Goal: Find specific page/section: Find specific page/section

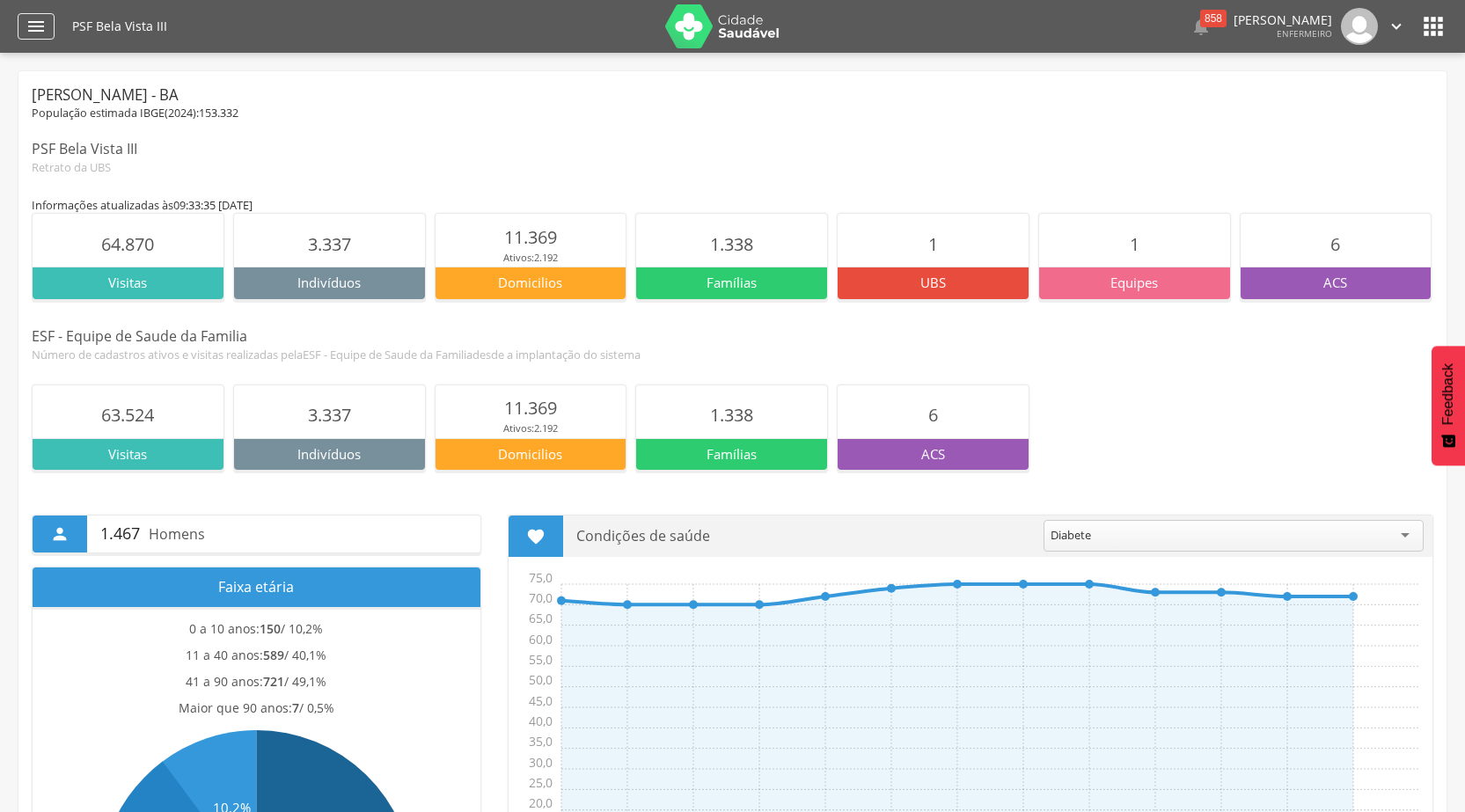
click at [41, 18] on icon "" at bounding box center [37, 27] width 21 height 21
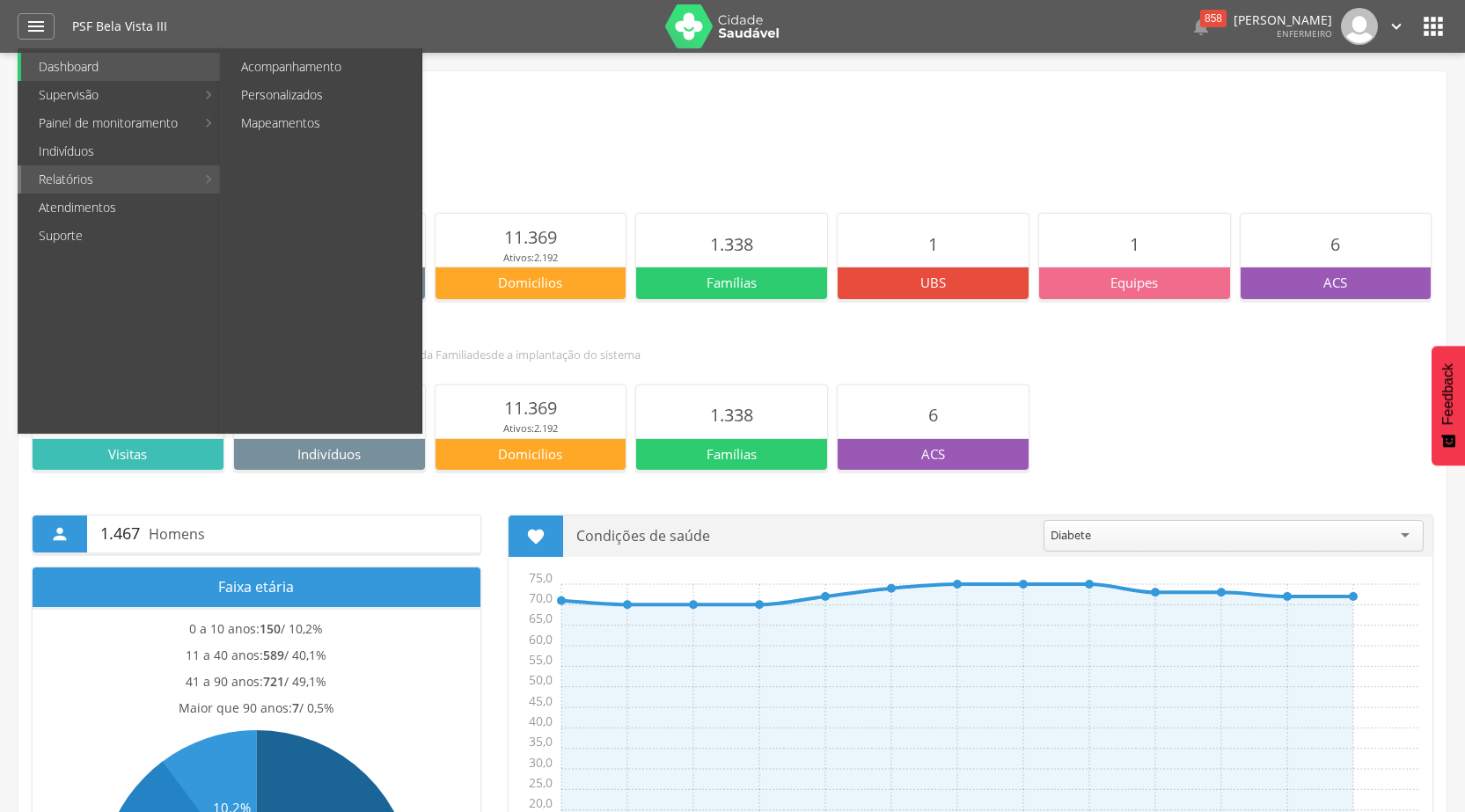
click at [137, 181] on link "Relatórios" at bounding box center [109, 180] width 175 height 28
click at [167, 180] on link "Relatórios" at bounding box center [109, 180] width 175 height 28
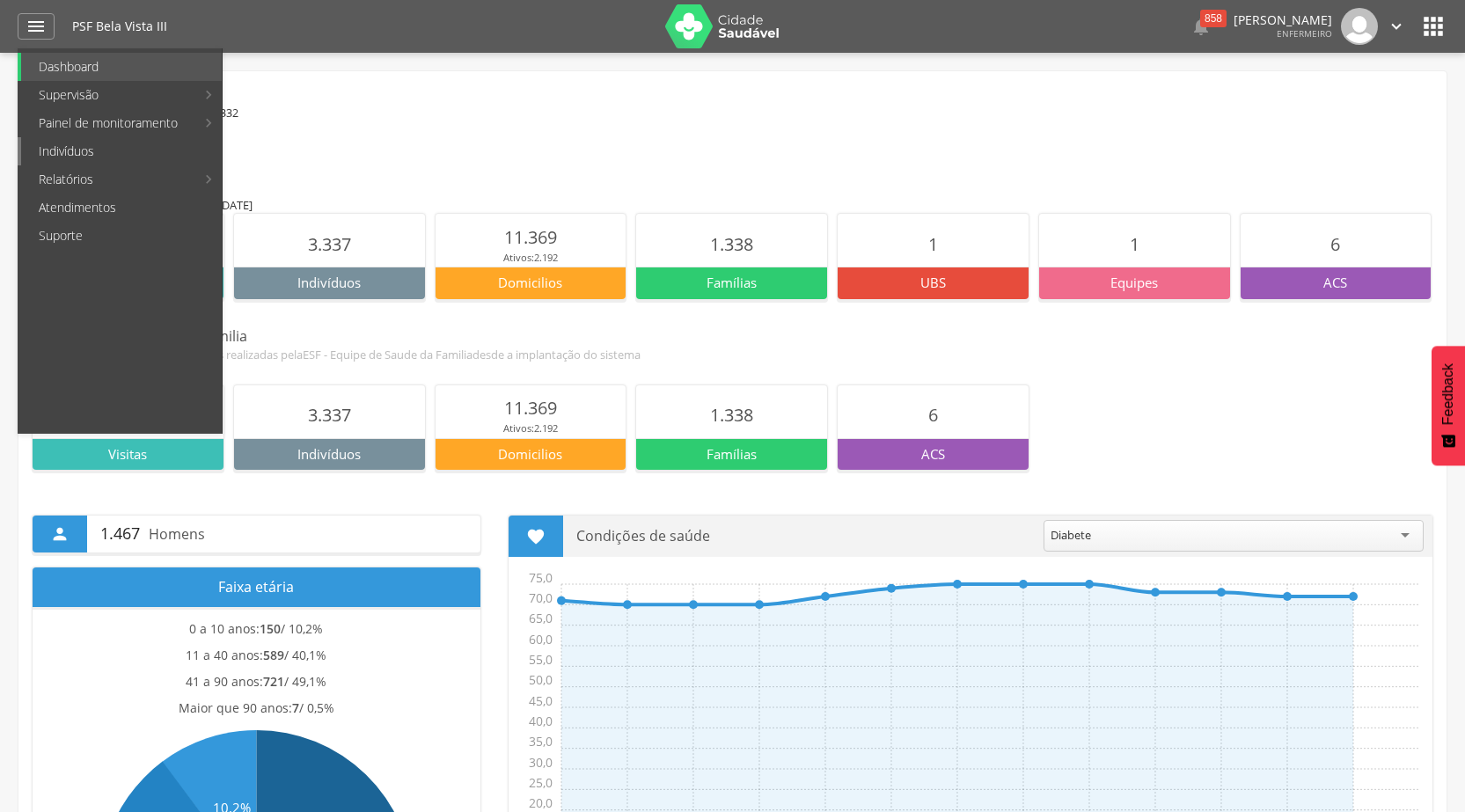
click at [110, 153] on link "Indivíduos" at bounding box center [121, 151] width 200 height 28
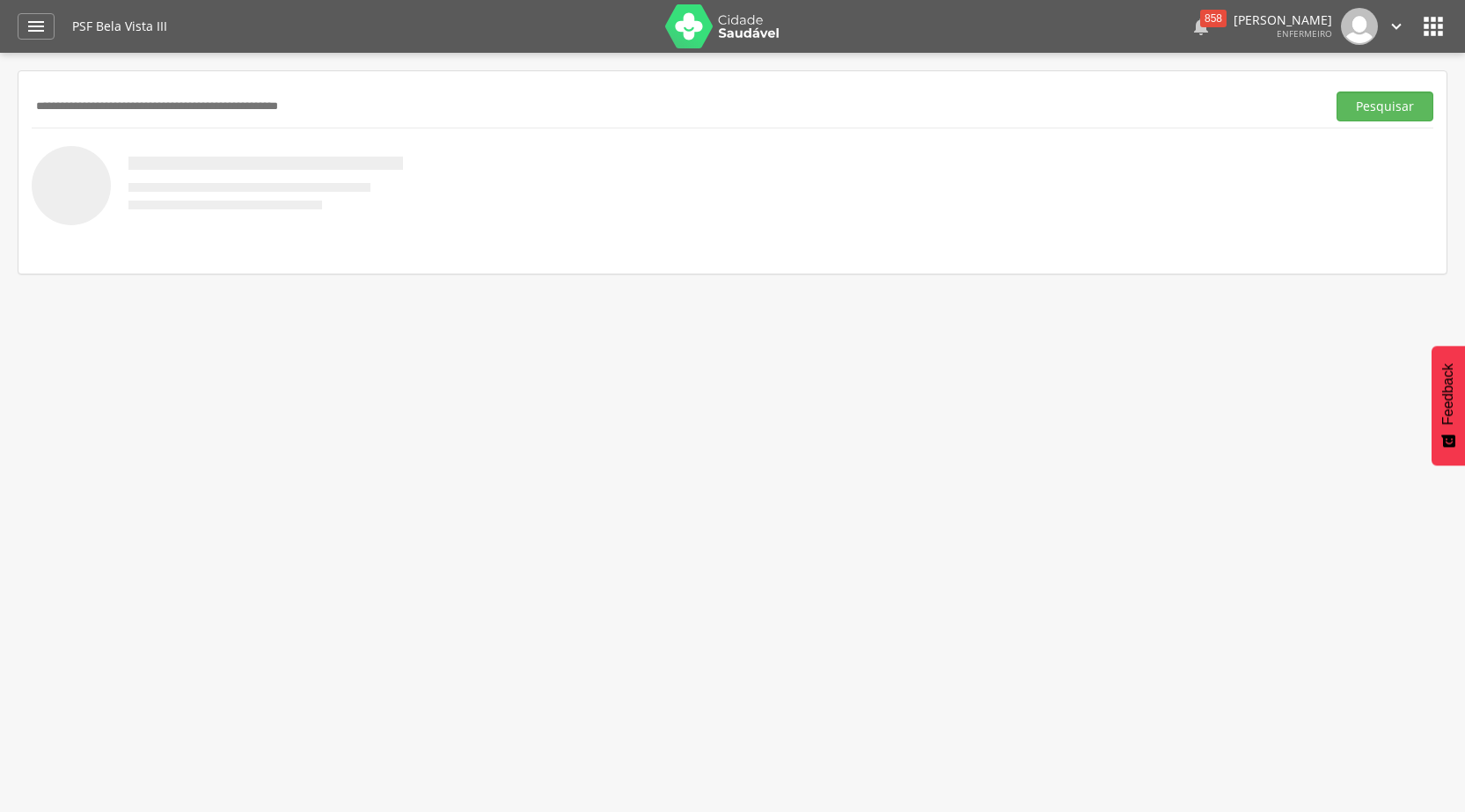
click at [1200, 22] on div "858" at bounding box center [1214, 19] width 27 height 18
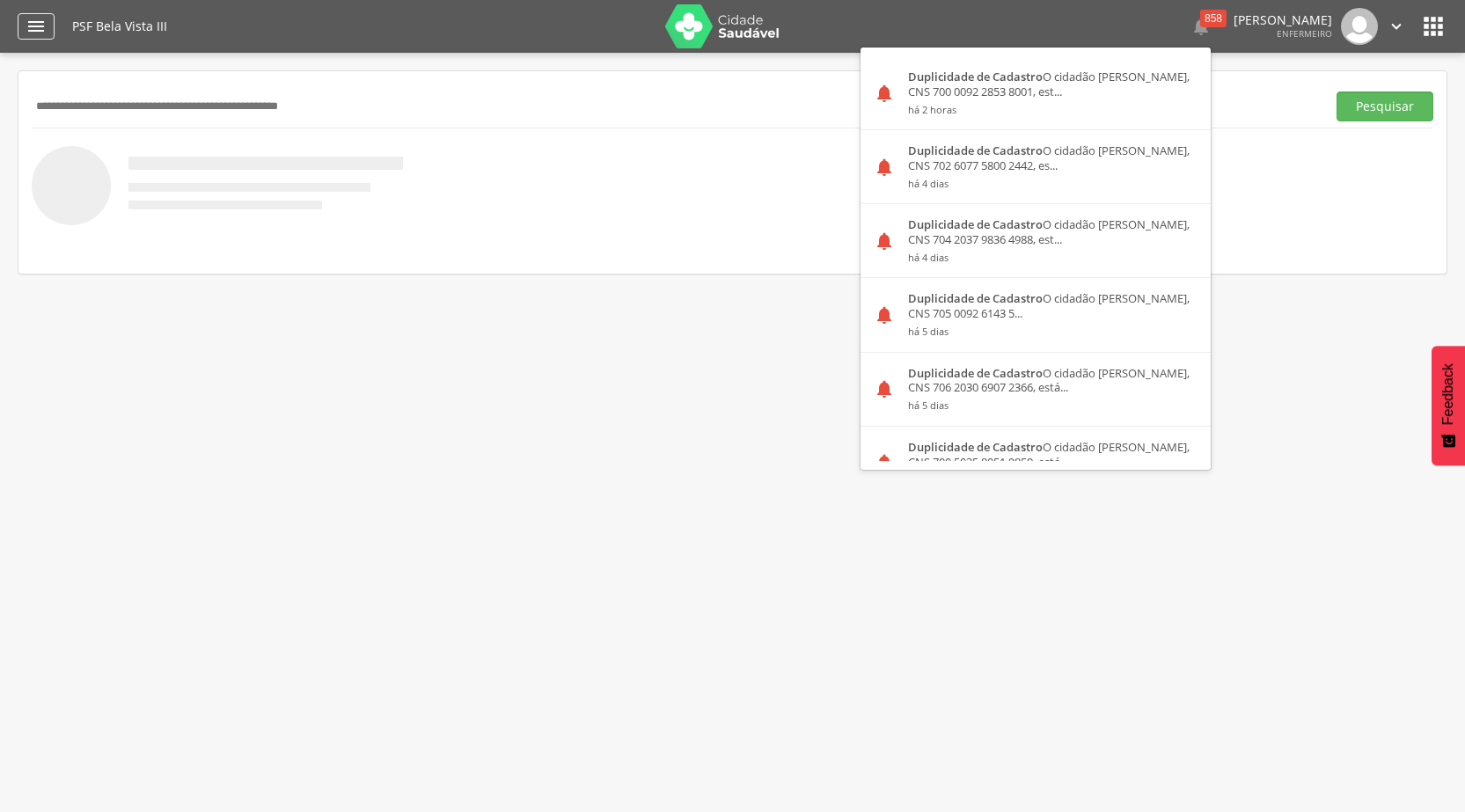
click at [27, 30] on icon "" at bounding box center [37, 27] width 21 height 21
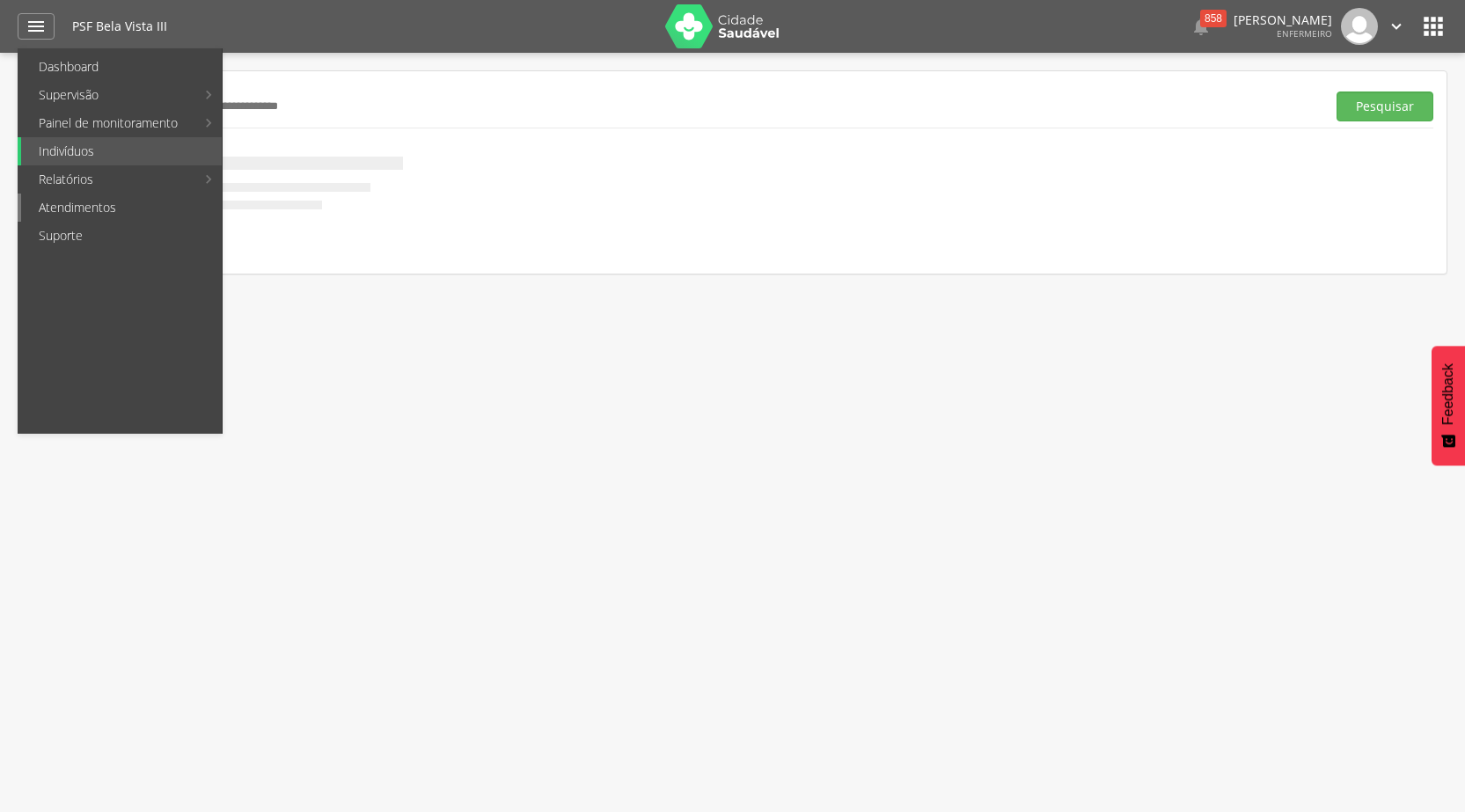
click at [111, 212] on link "Atendimentos" at bounding box center [121, 207] width 200 height 28
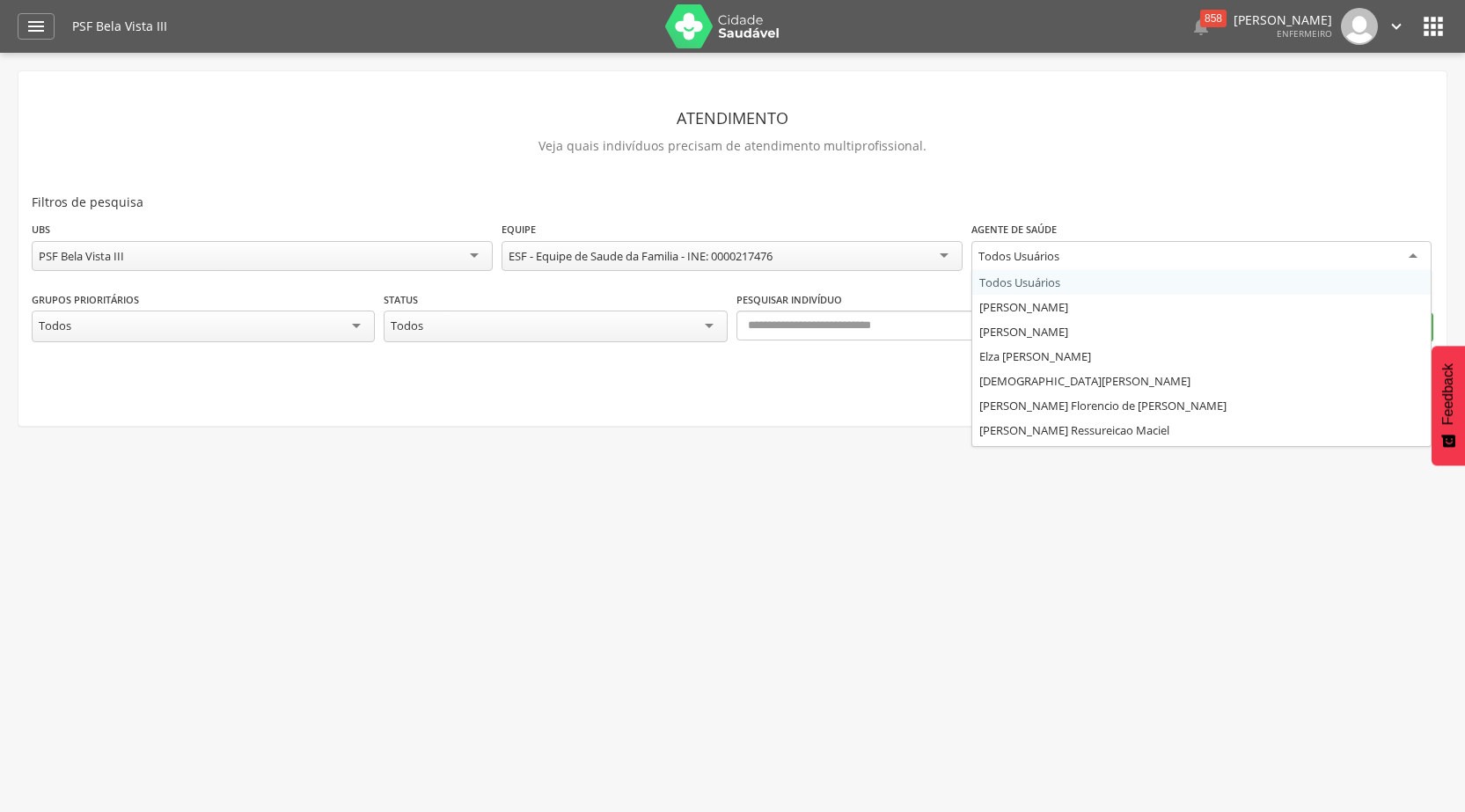
click at [1416, 256] on div "Todos Usuários" at bounding box center [1202, 257] width 461 height 32
click at [931, 599] on div " Supervisão  Distritos  Ubs Coordenador: - [PERSON_NAME] / BA Intervalo de T…" at bounding box center [732, 459] width 1465 height 812
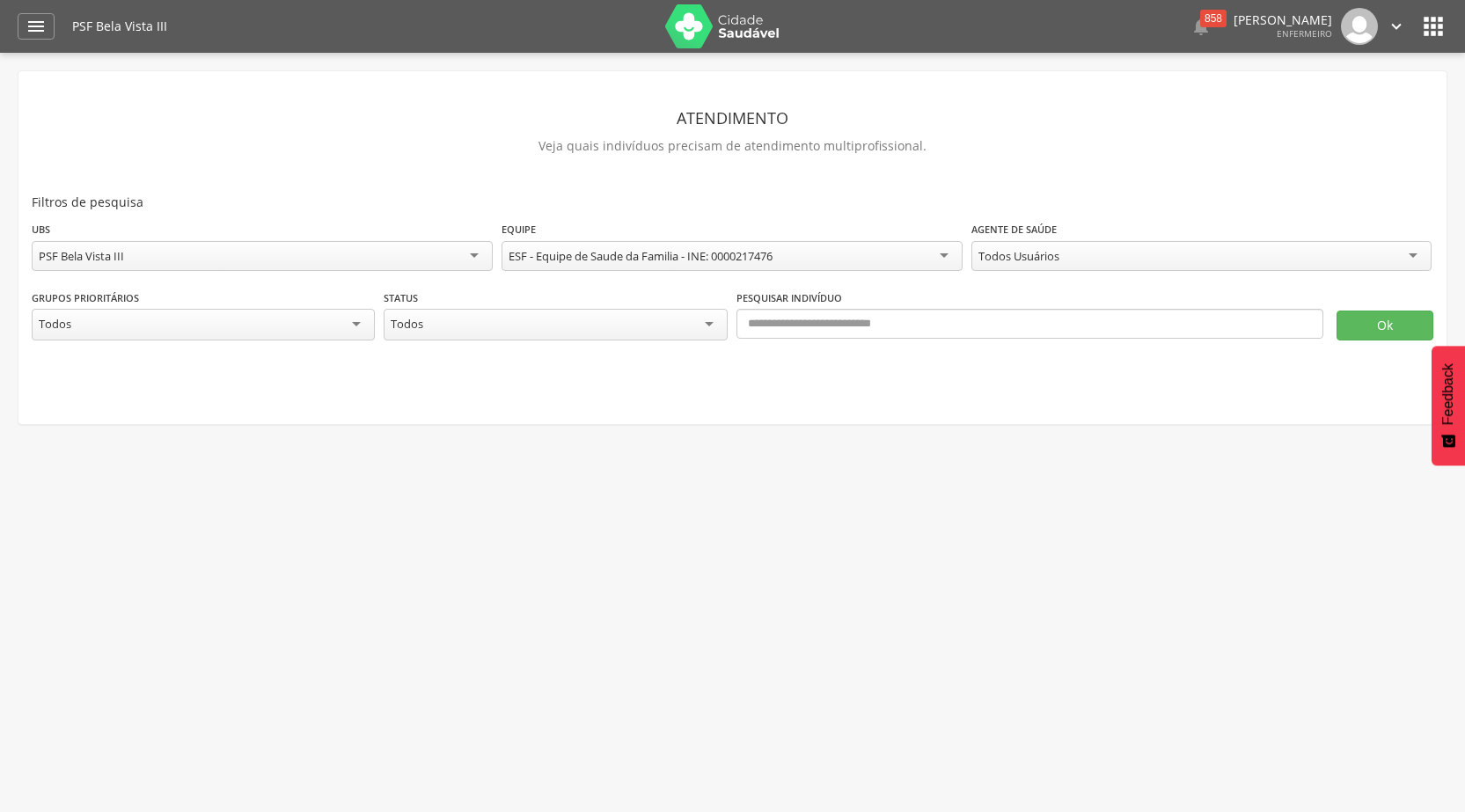
click at [716, 323] on div "Todos" at bounding box center [555, 325] width 343 height 32
click at [432, 528] on div " Supervisão  Distritos  Ubs Coordenador: - [PERSON_NAME] / BA Intervalo de T…" at bounding box center [732, 459] width 1465 height 812
click at [255, 321] on div "Todos" at bounding box center [203, 325] width 343 height 32
click at [357, 325] on div "Acamado" at bounding box center [203, 324] width 343 height 30
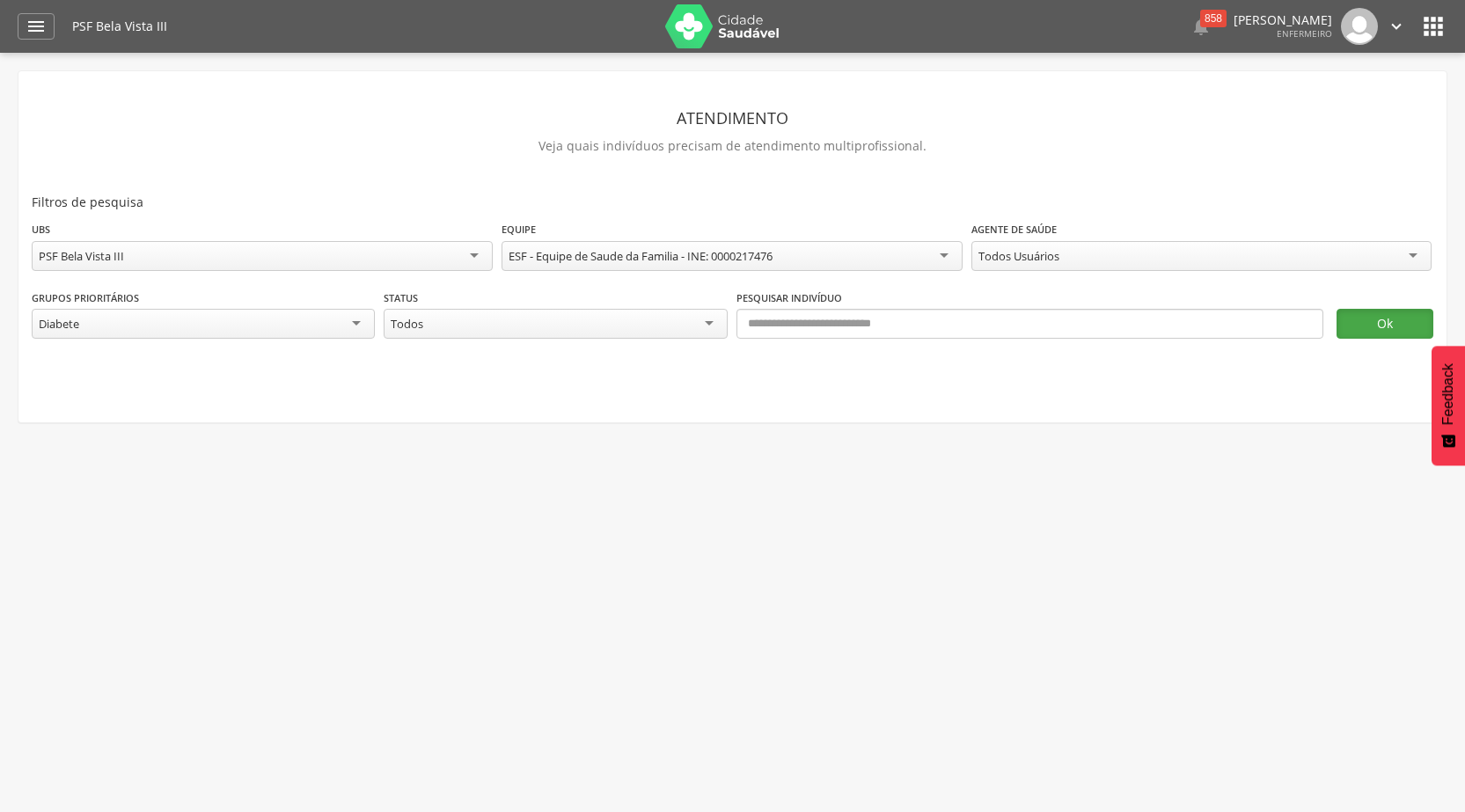
click at [1378, 325] on button "Ok" at bounding box center [1385, 324] width 97 height 30
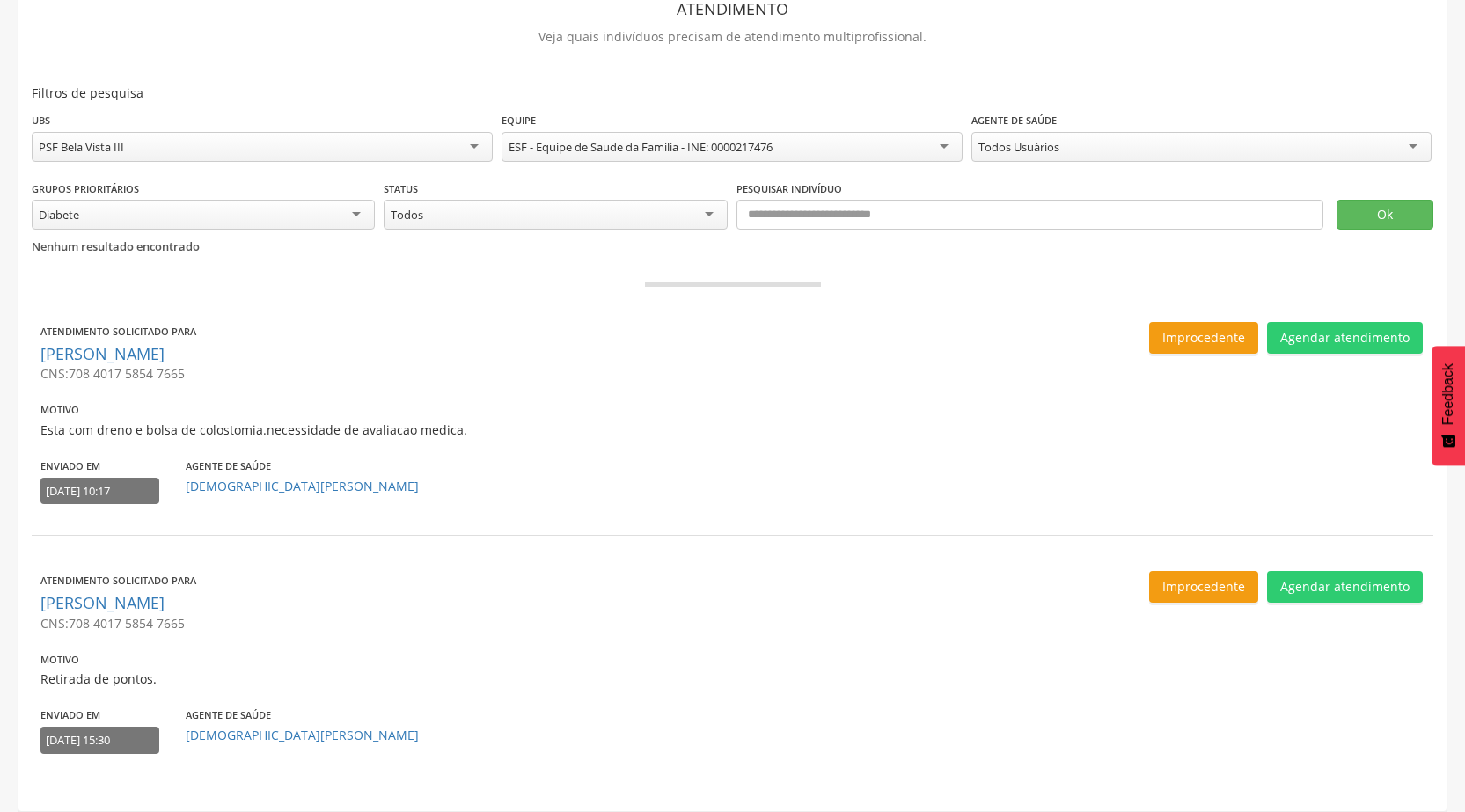
scroll to position [0, 0]
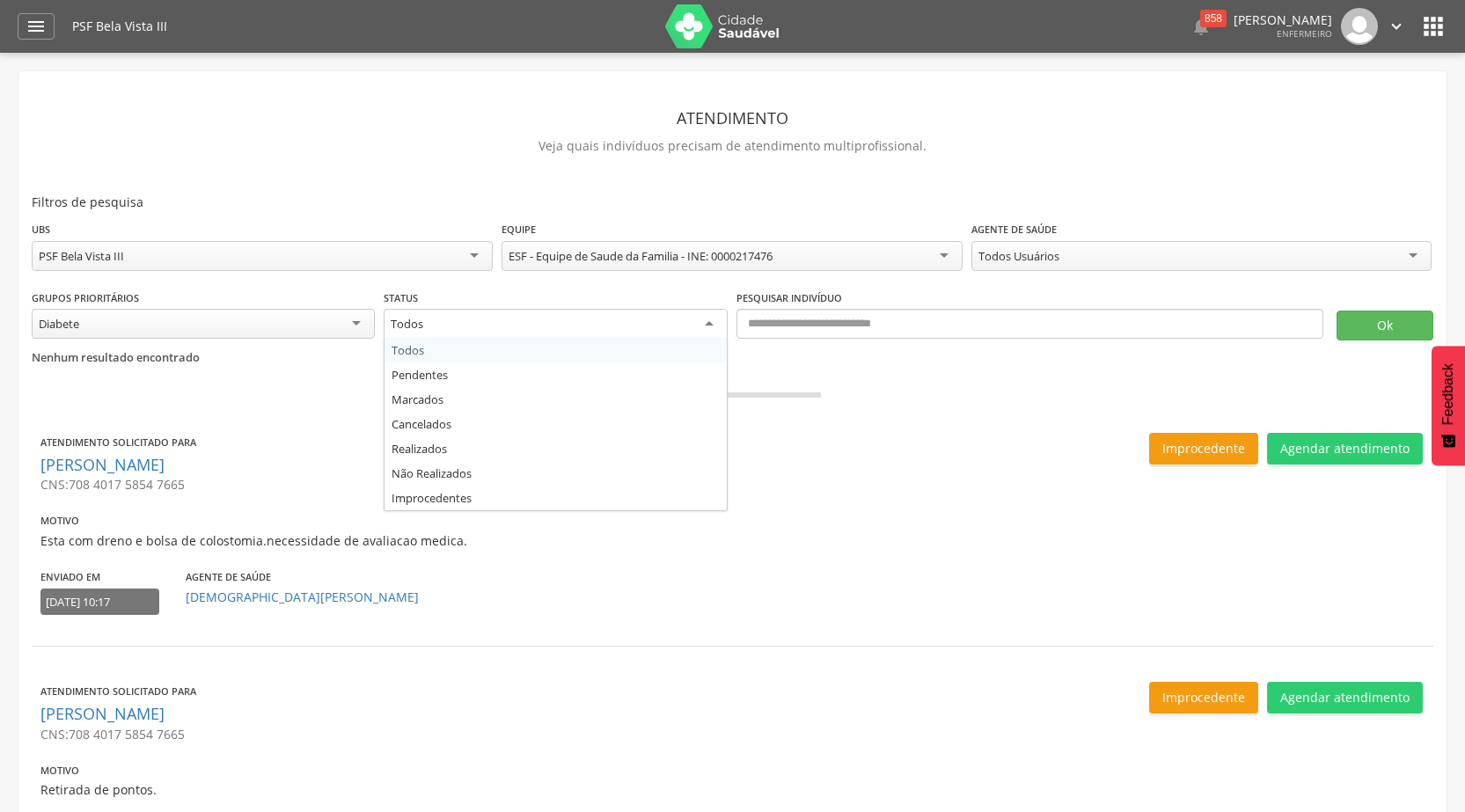
click at [705, 329] on div "Todos" at bounding box center [555, 325] width 343 height 32
click at [444, 356] on fieldset "**********" at bounding box center [733, 306] width 1402 height 173
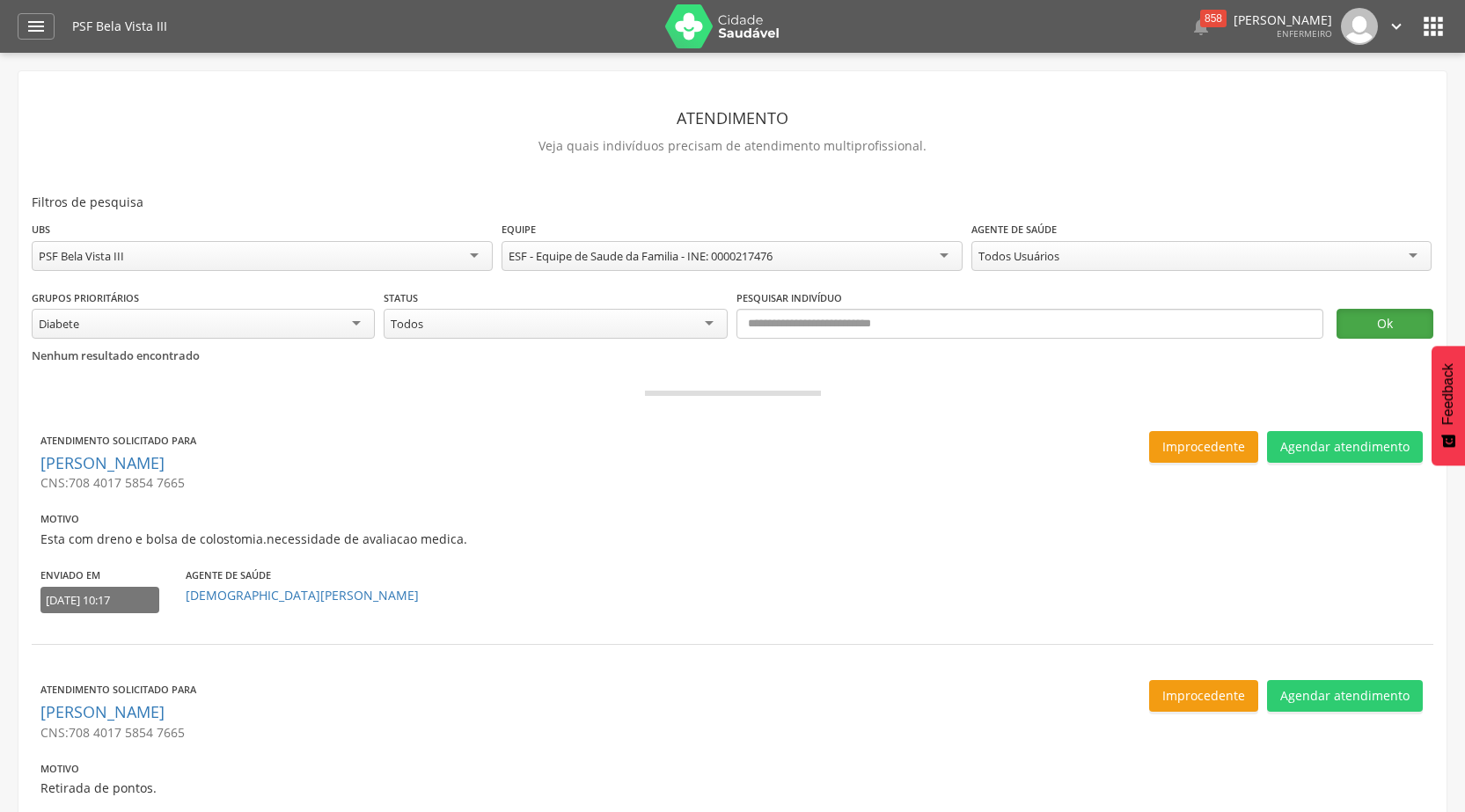
click at [1407, 313] on button "Ok" at bounding box center [1385, 324] width 97 height 30
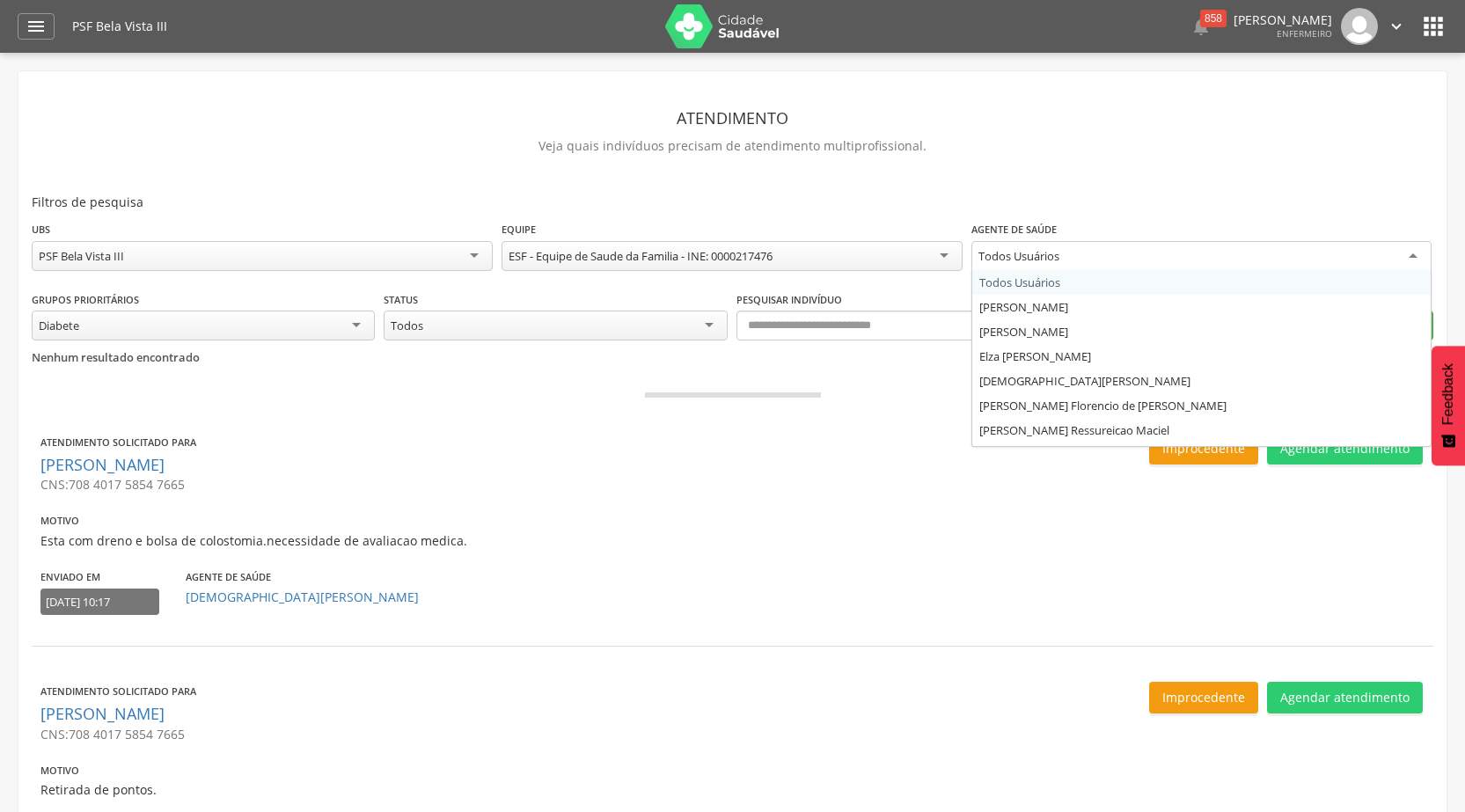
click at [1412, 259] on div "Todos Usuários" at bounding box center [1202, 257] width 461 height 32
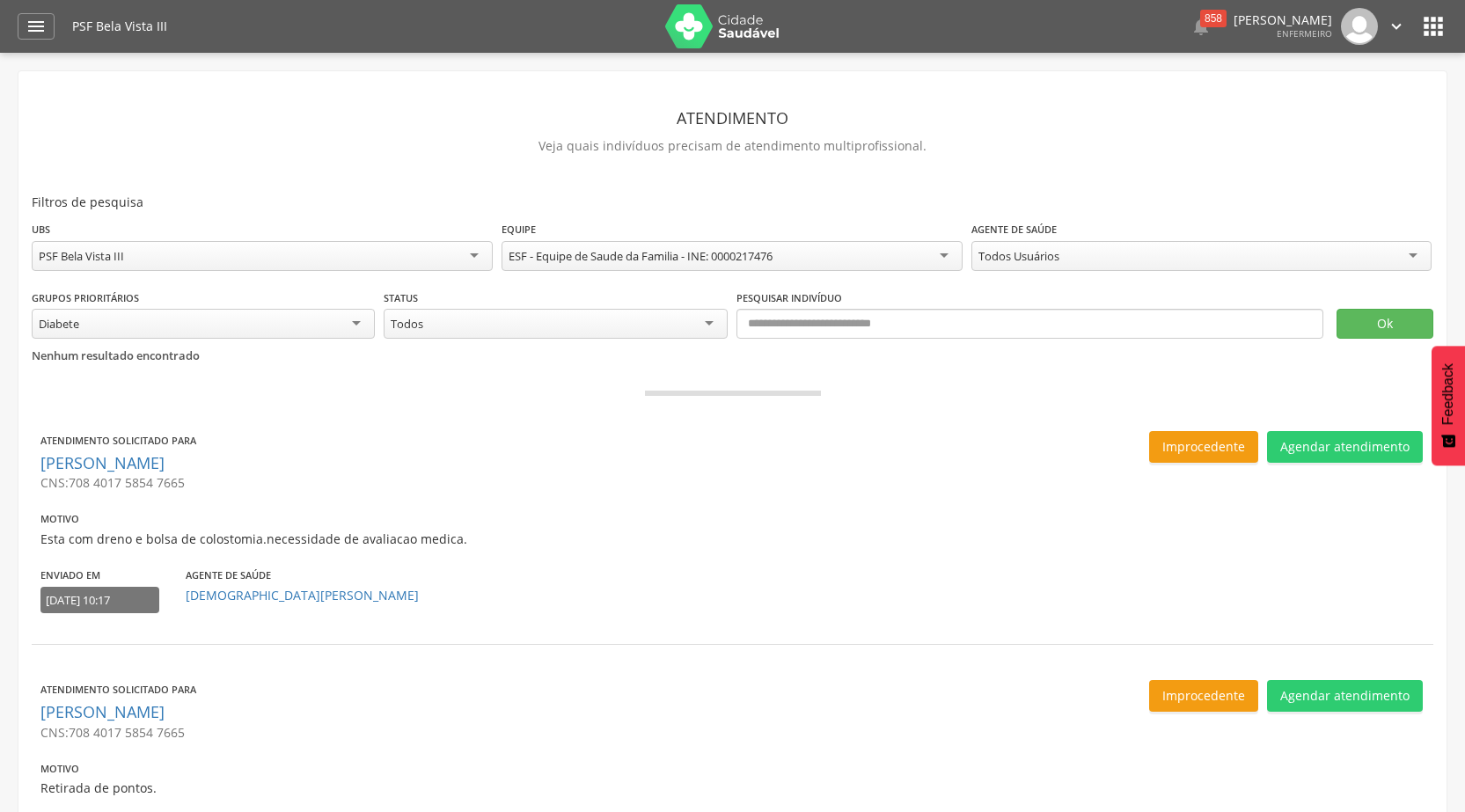
click at [1054, 287] on div "**********" at bounding box center [733, 254] width 1402 height 69
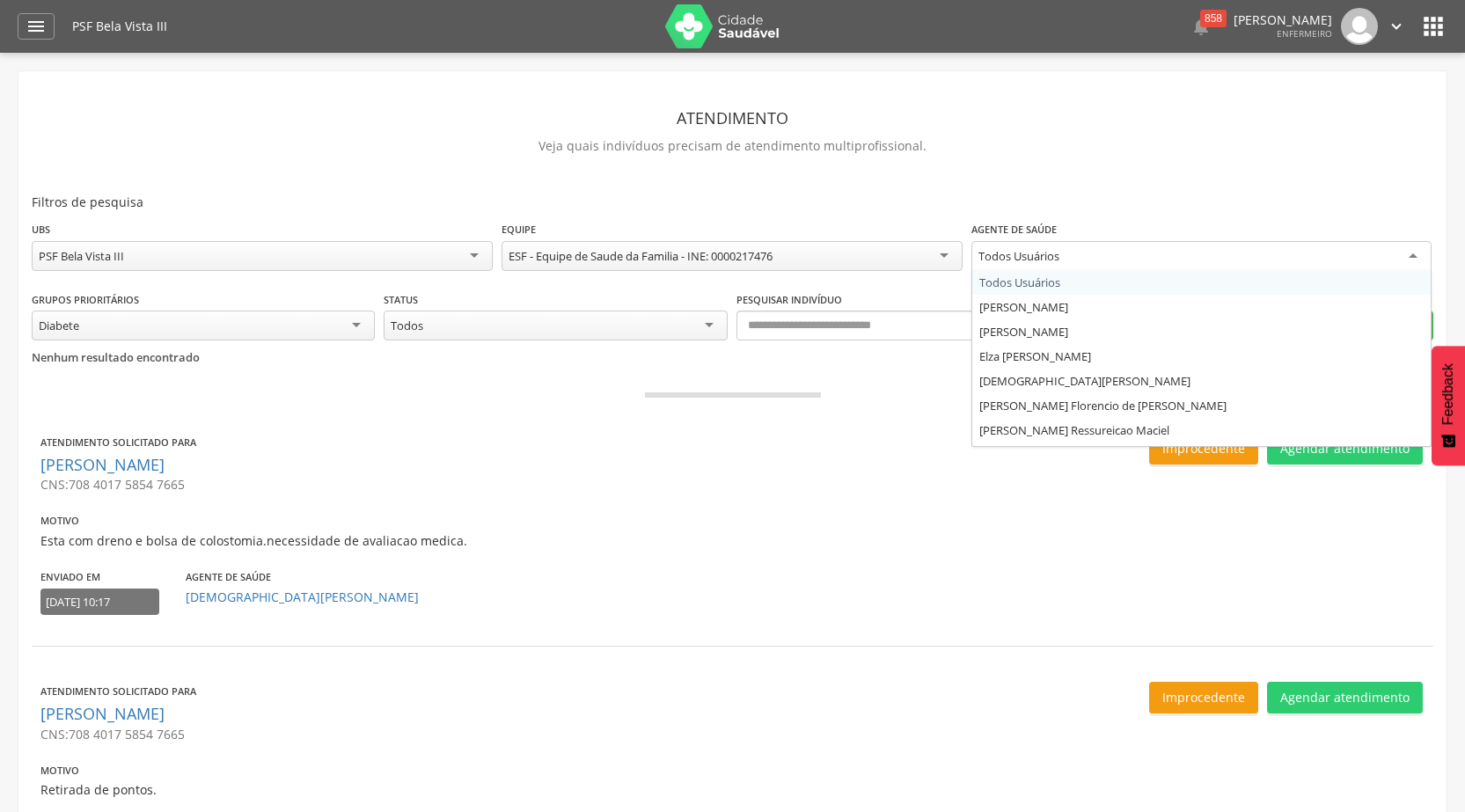
click at [1318, 261] on div "Todos Usuários" at bounding box center [1202, 257] width 461 height 32
click at [1047, 282] on div "**********" at bounding box center [733, 255] width 1402 height 70
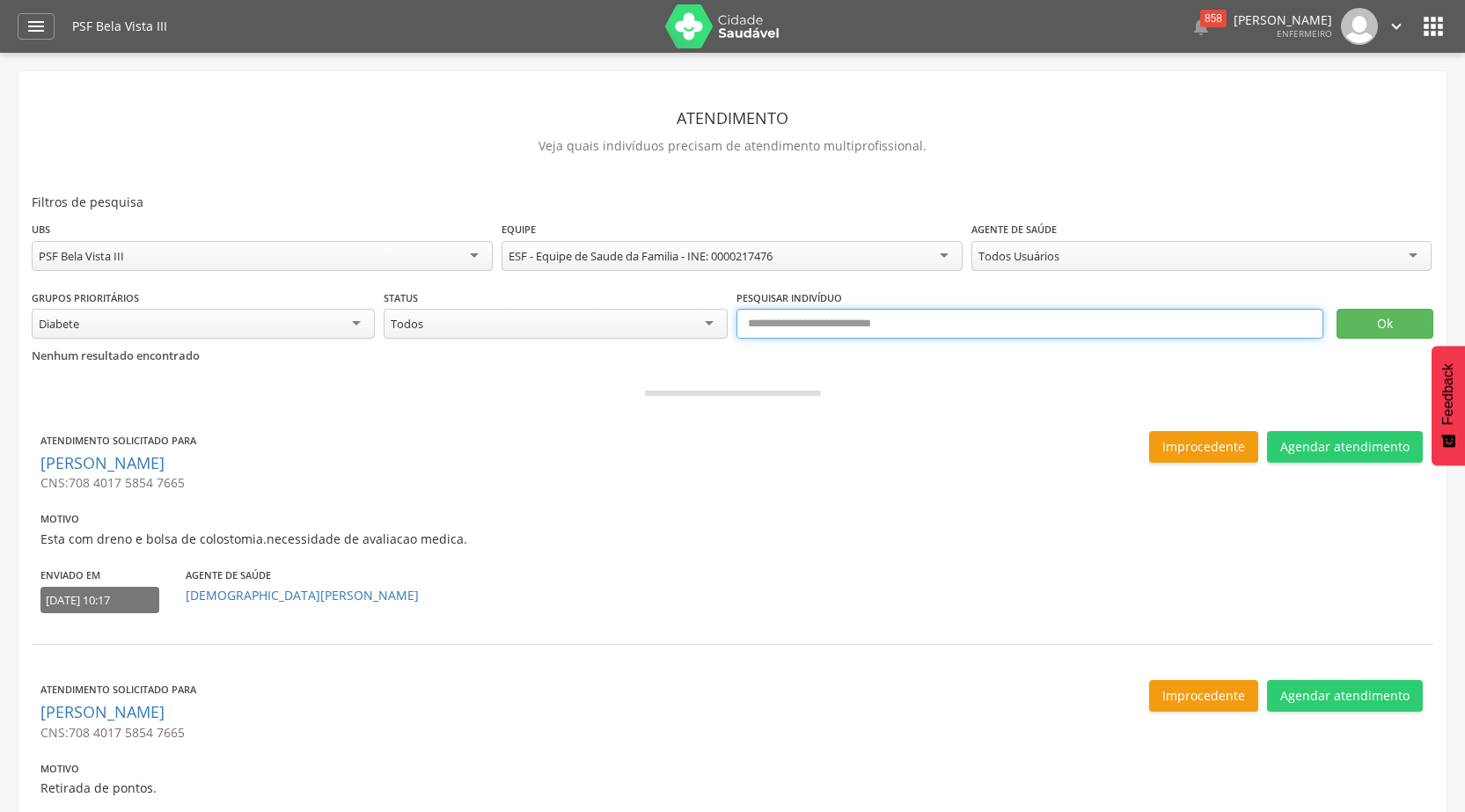
click at [796, 326] on input "text" at bounding box center [1030, 324] width 587 height 30
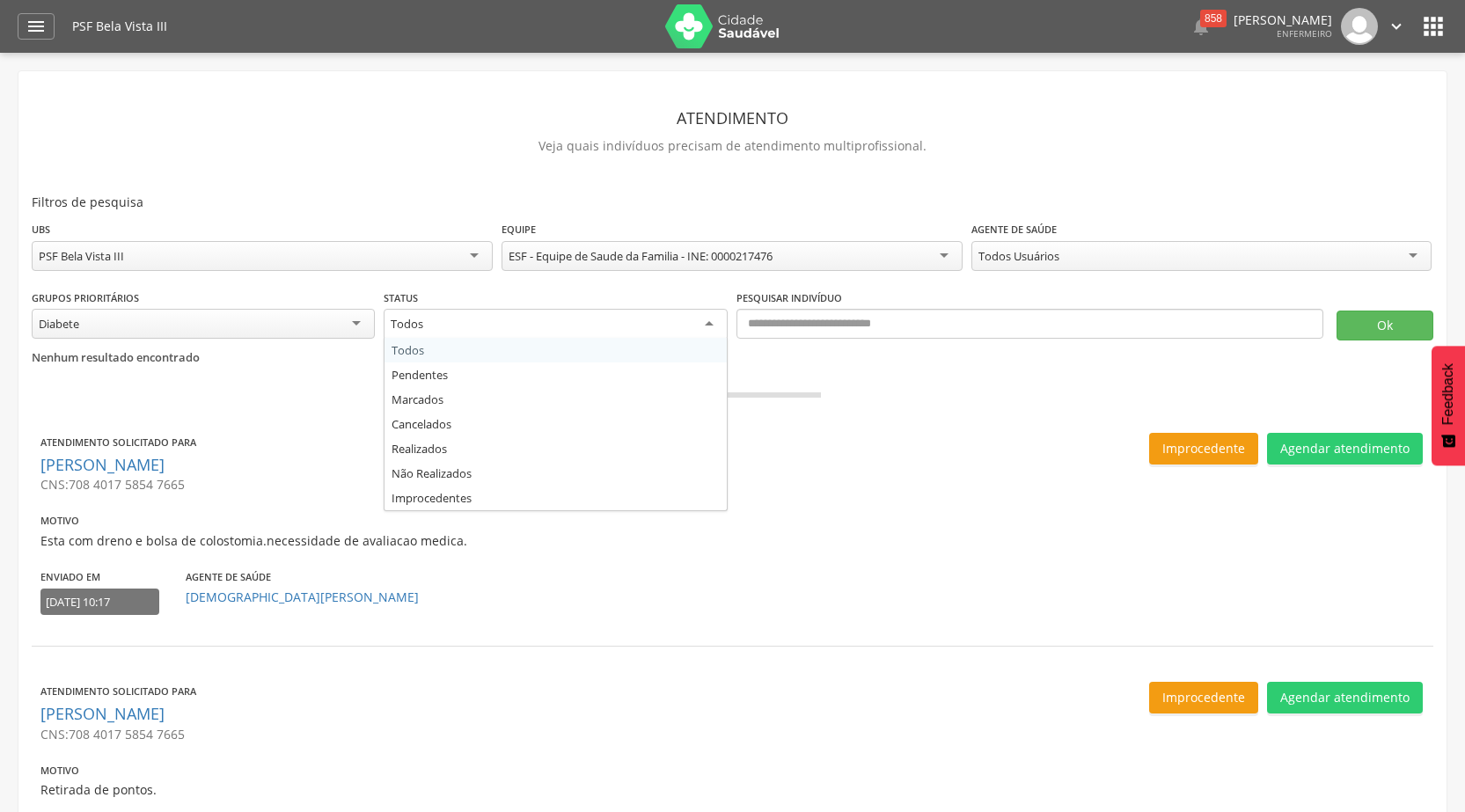
click at [535, 333] on div "Todos" at bounding box center [555, 325] width 343 height 32
click at [454, 344] on fieldset "**********" at bounding box center [733, 306] width 1402 height 173
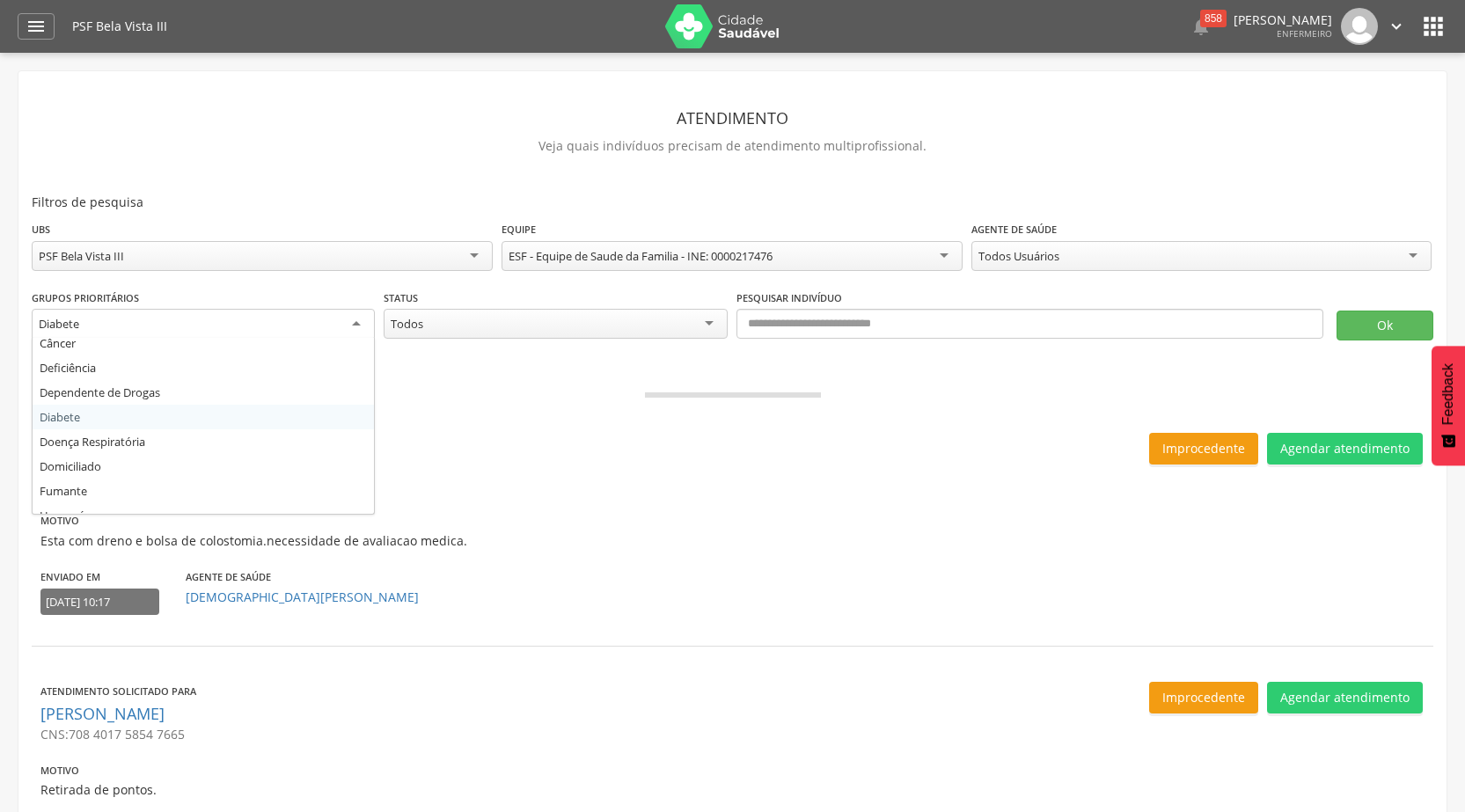
click at [364, 321] on div "Diabete" at bounding box center [203, 325] width 343 height 32
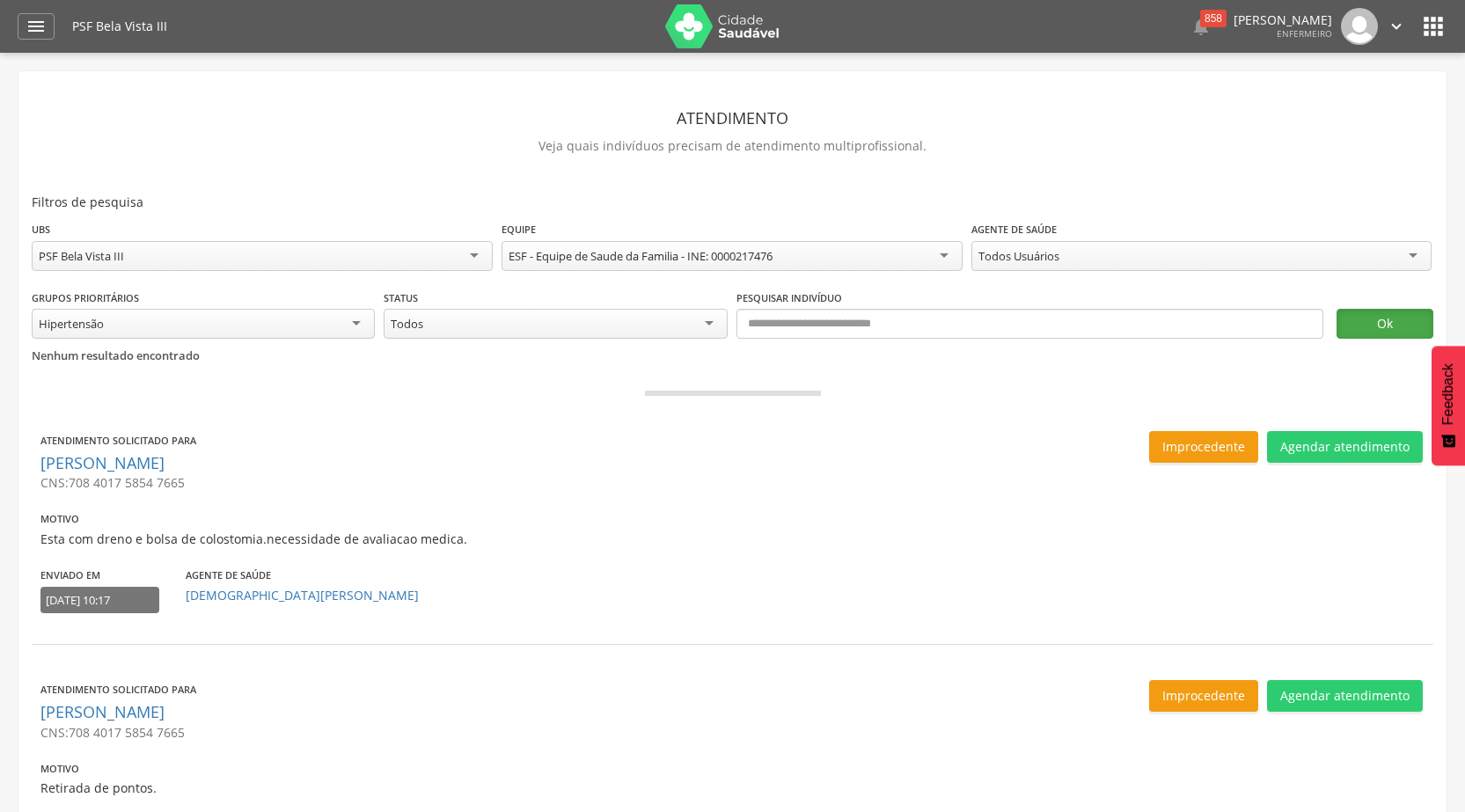
click at [1374, 325] on button "Ok" at bounding box center [1385, 324] width 97 height 30
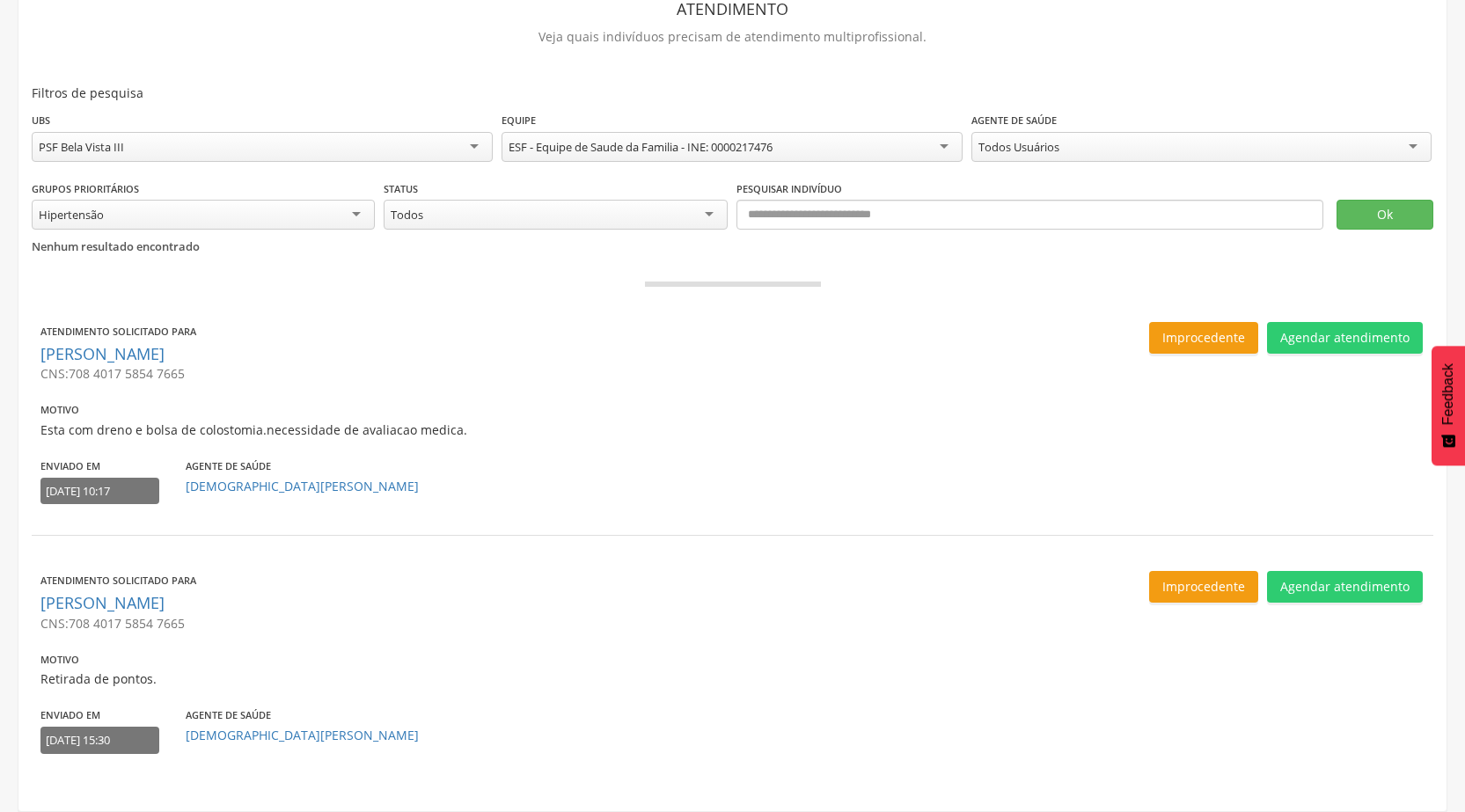
scroll to position [0, 0]
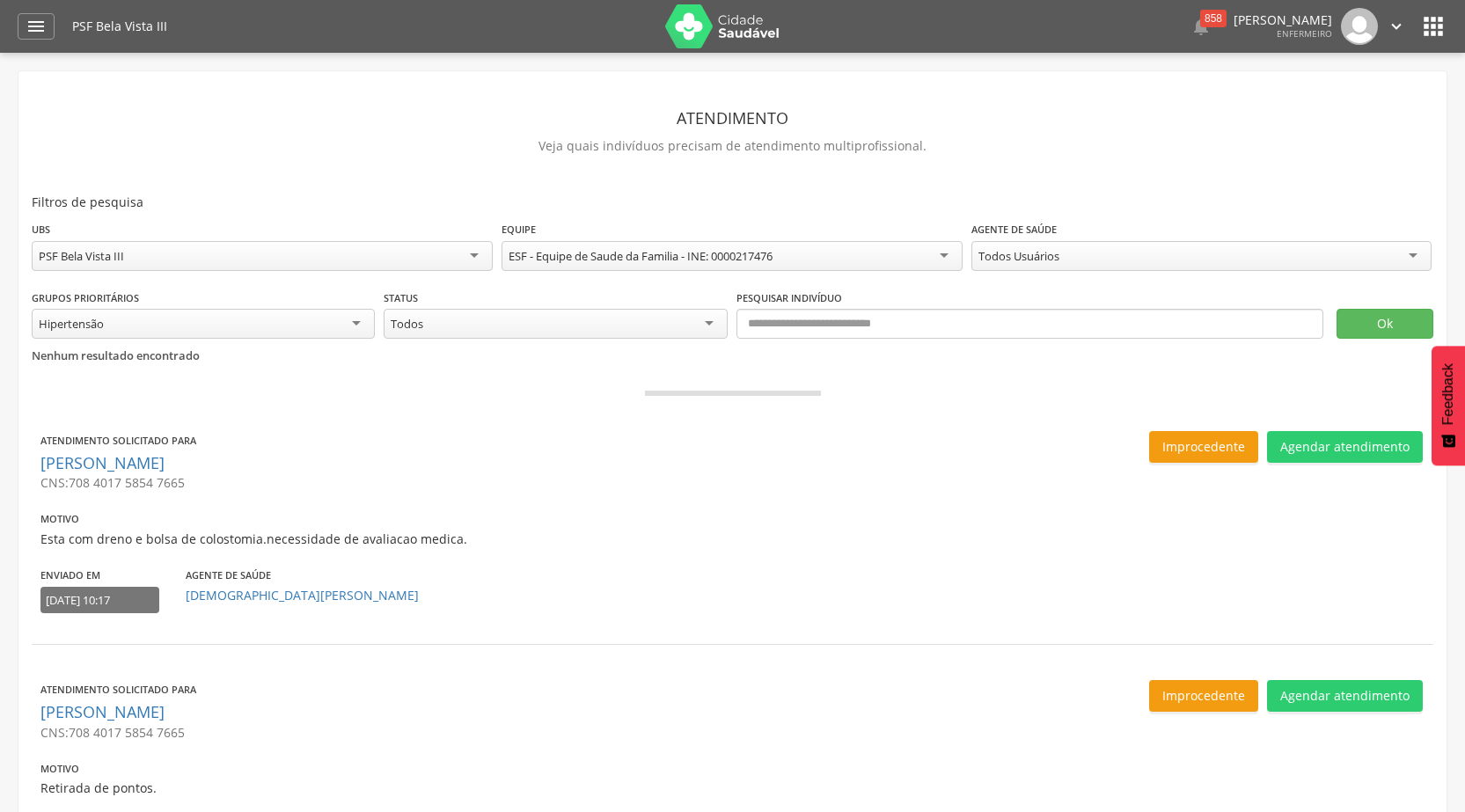
click at [880, 252] on div "ESF - Equipe de Saude da Familia - INE: 0000217476" at bounding box center [732, 256] width 461 height 30
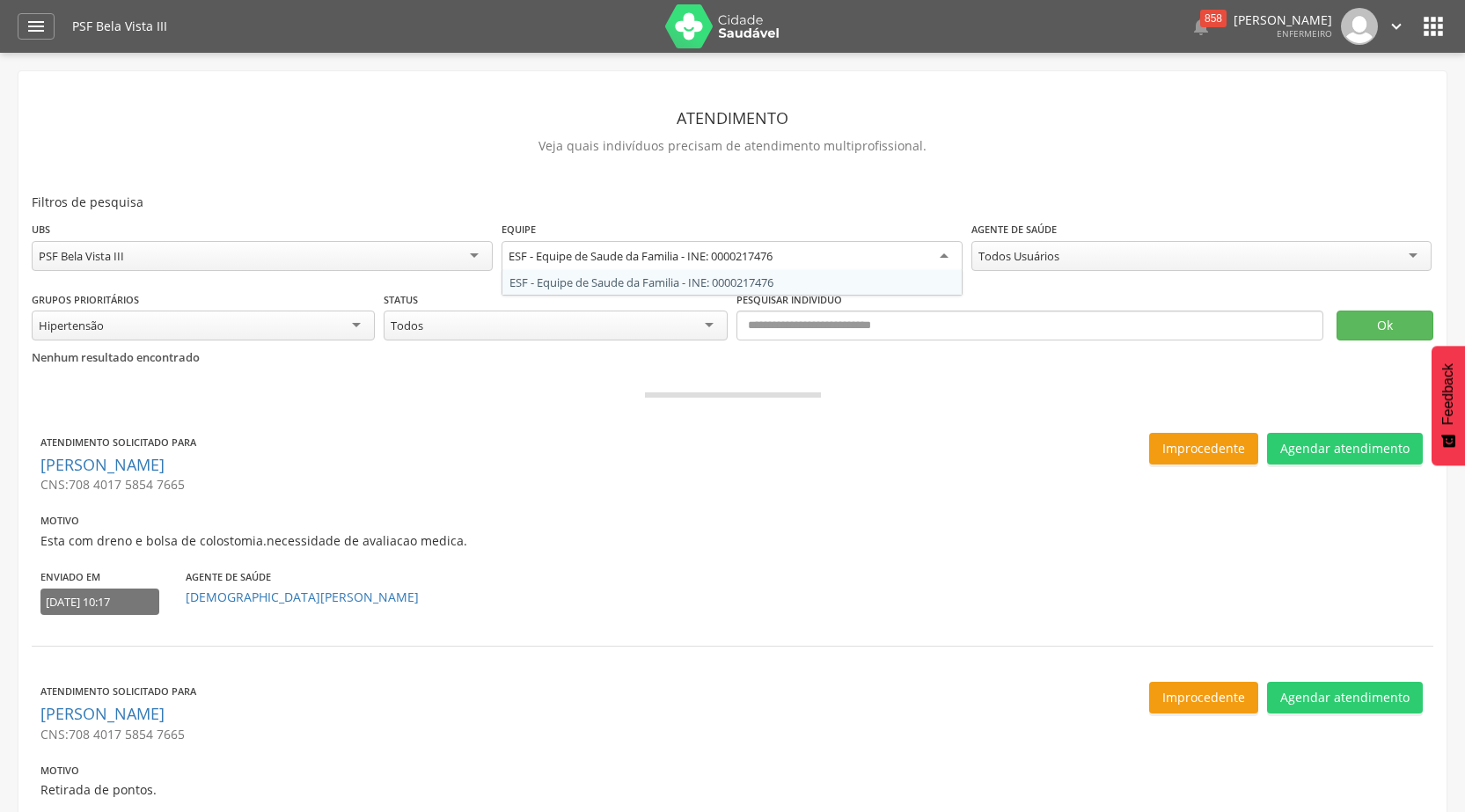
click at [843, 281] on div "**********" at bounding box center [733, 255] width 1402 height 70
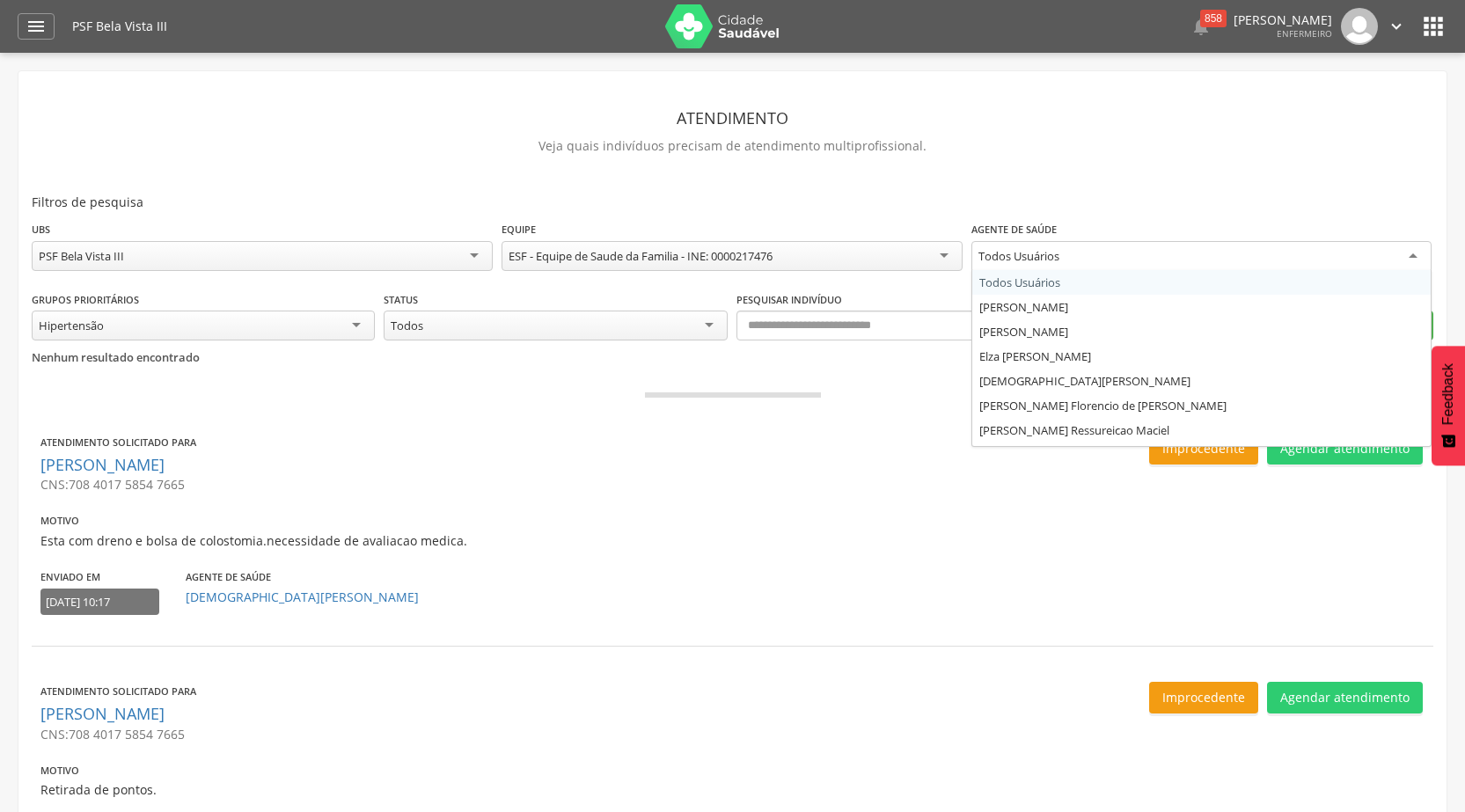
click at [1116, 262] on div "Todos Usuários" at bounding box center [1202, 257] width 461 height 32
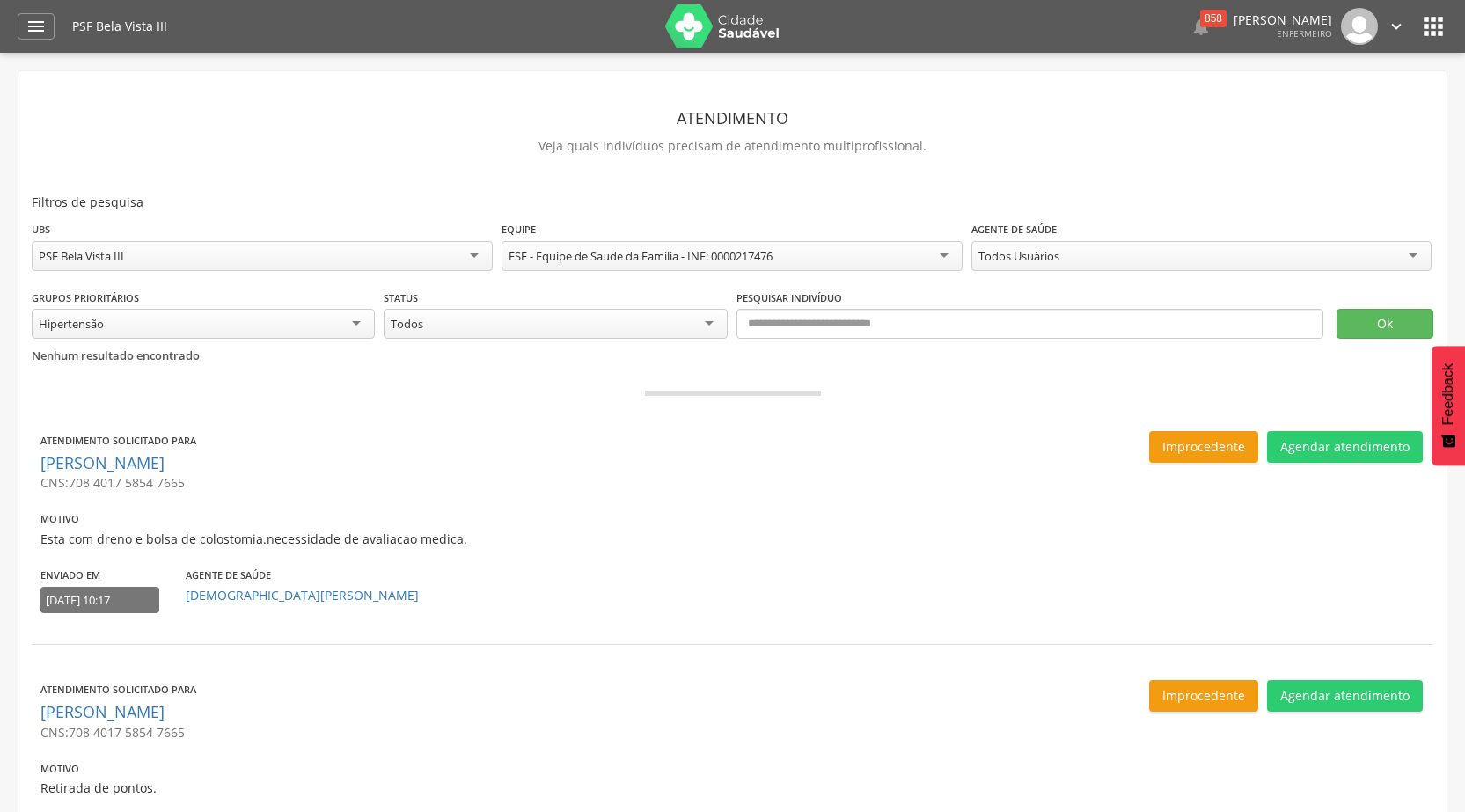
click at [1054, 274] on div "Todos Usuários Todos Usuários [PERSON_NAME] [PERSON_NAME] Elza [PERSON_NAME] [P…" at bounding box center [1202, 258] width 461 height 35
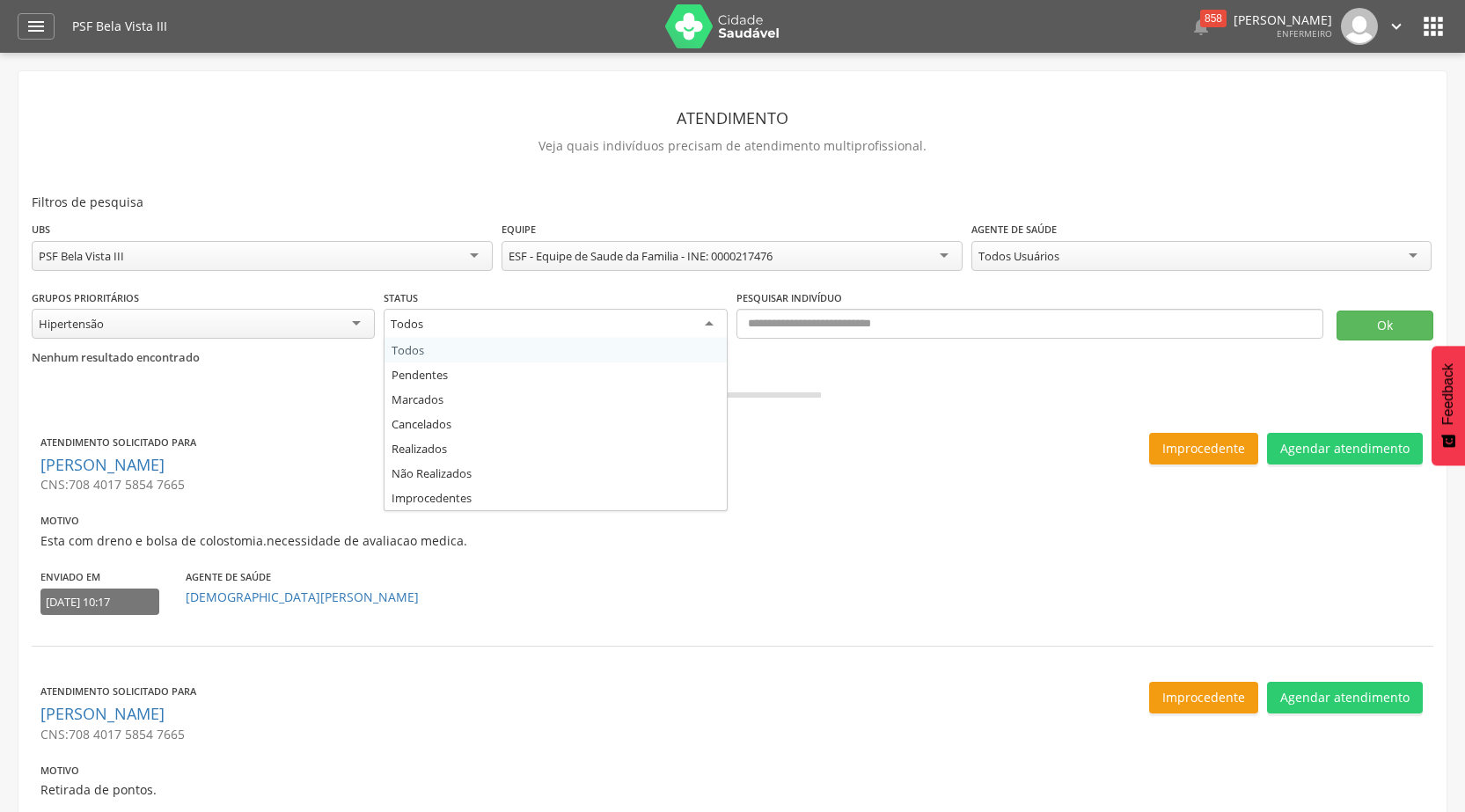
click at [686, 313] on div "Todos" at bounding box center [555, 325] width 343 height 32
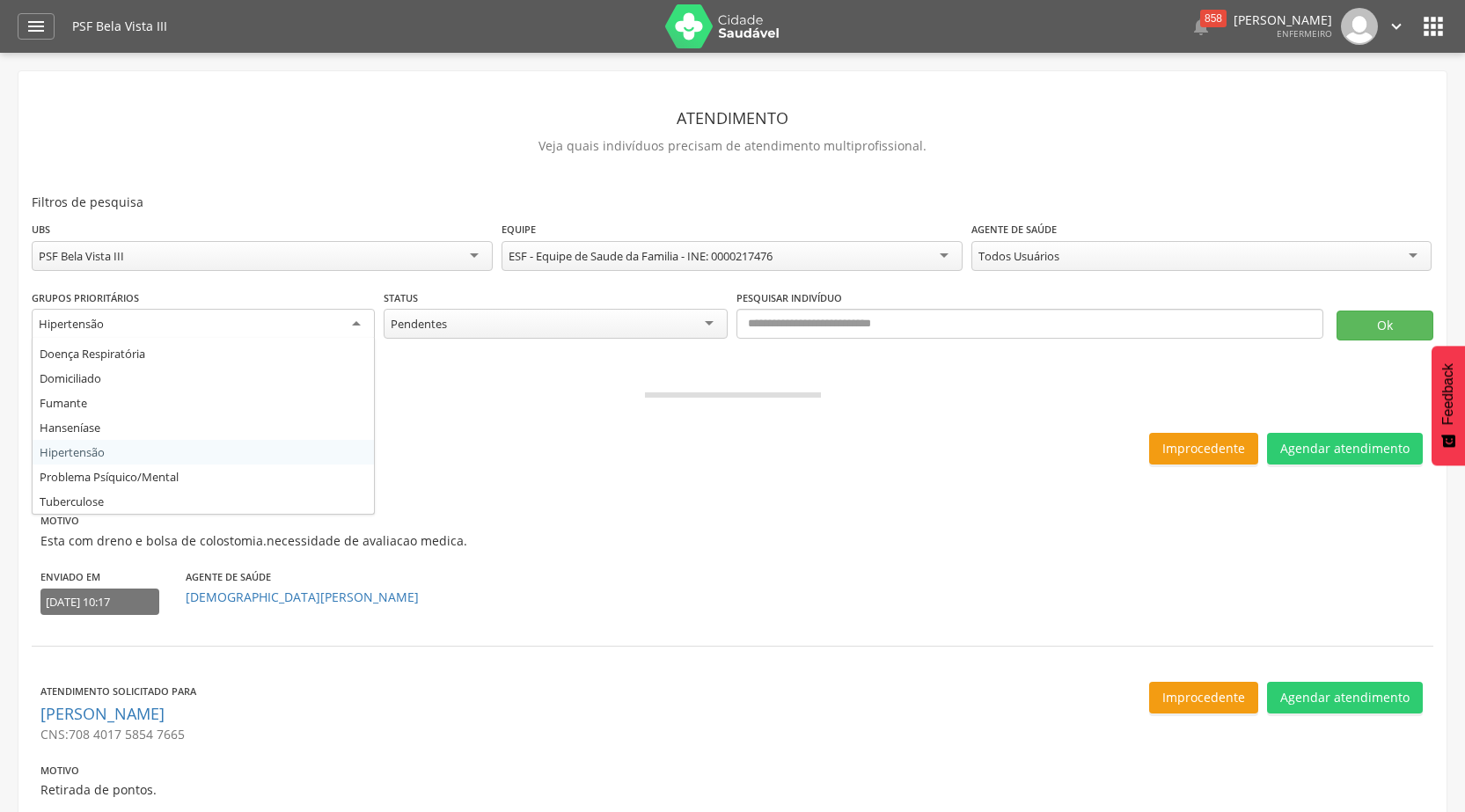
click at [346, 323] on div "Hipertensão" at bounding box center [203, 325] width 343 height 32
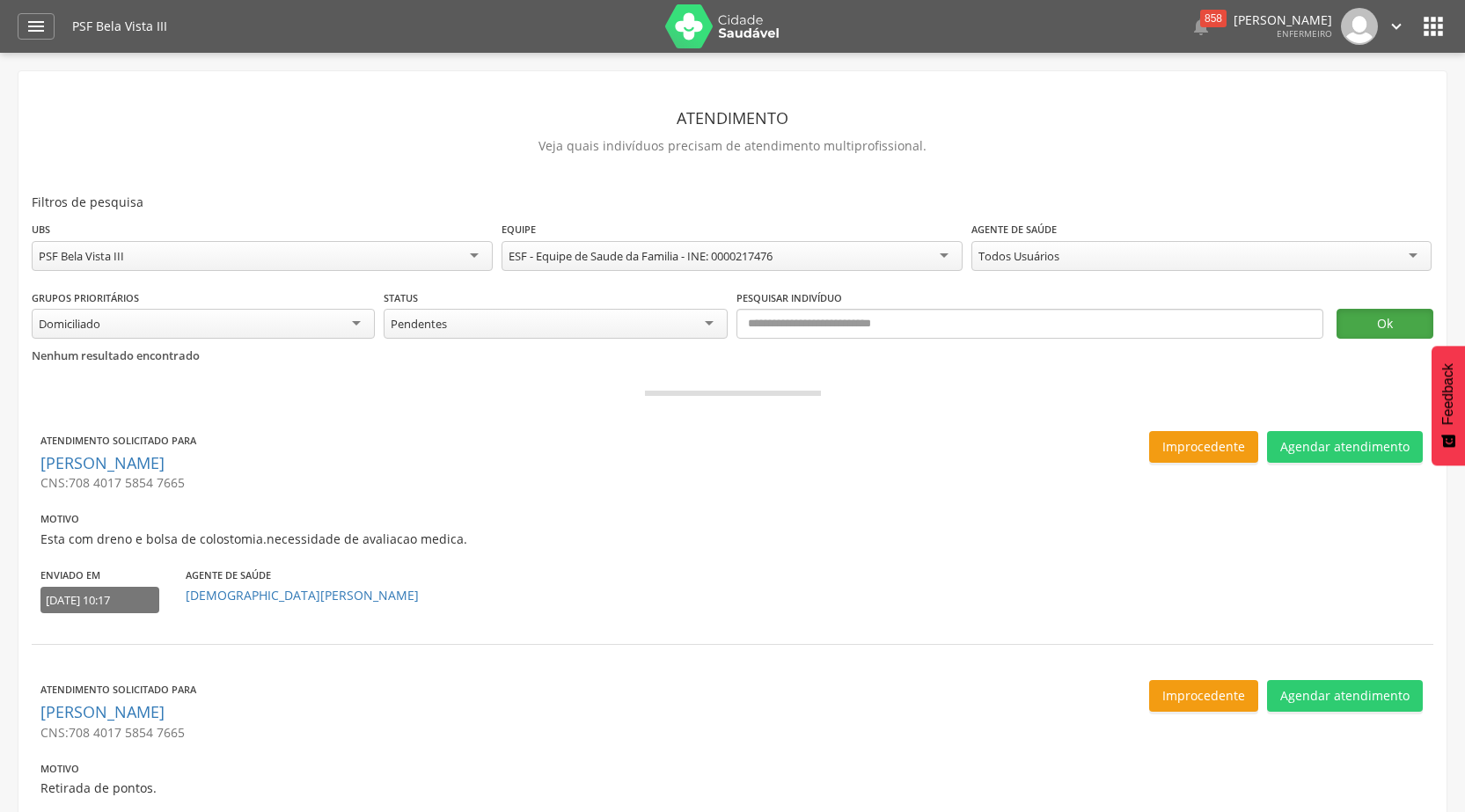
click at [1374, 331] on button "Ok" at bounding box center [1385, 324] width 97 height 30
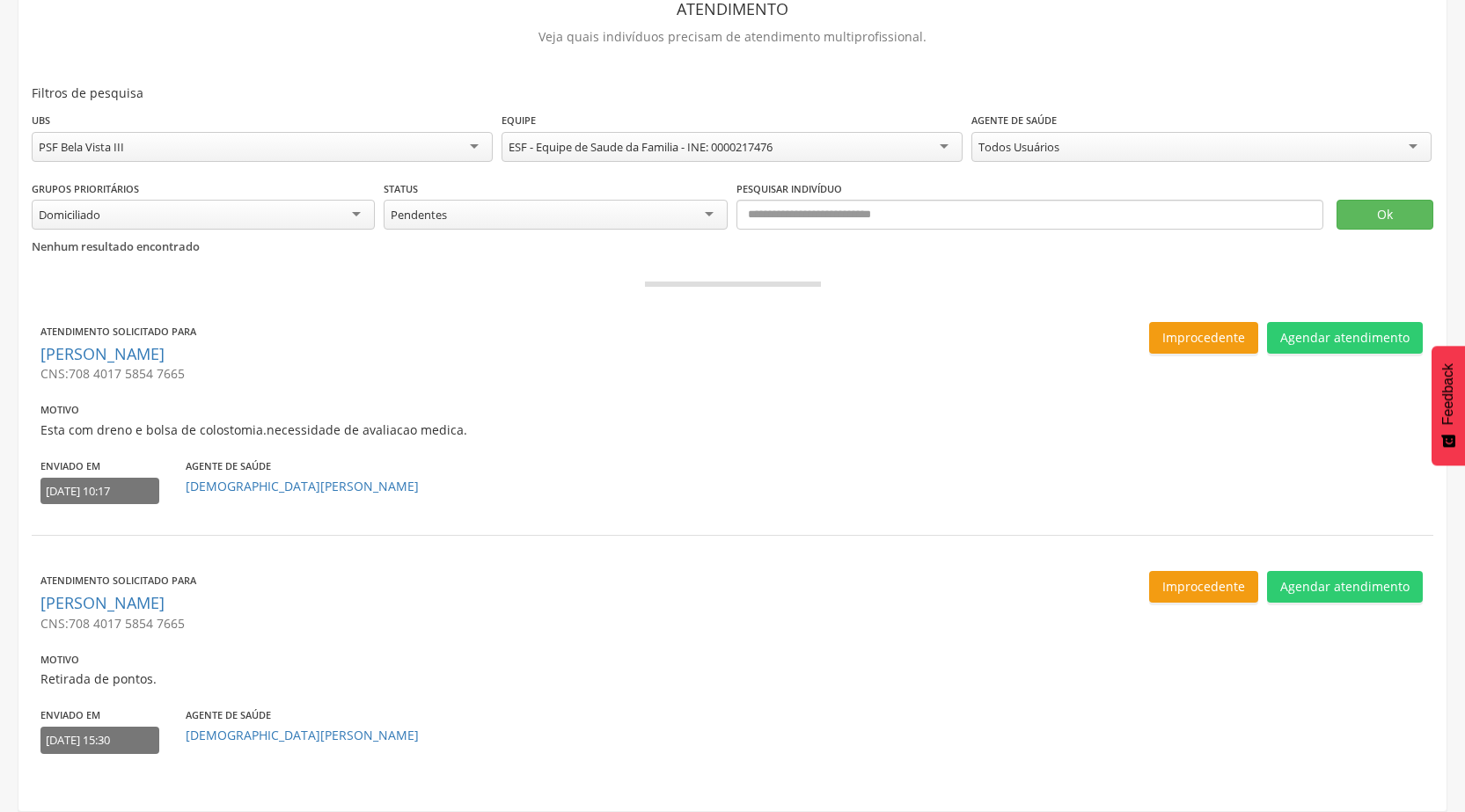
click at [707, 222] on div "Pendentes" at bounding box center [555, 215] width 343 height 30
click at [1401, 199] on button "Ok" at bounding box center [1385, 215] width 97 height 30
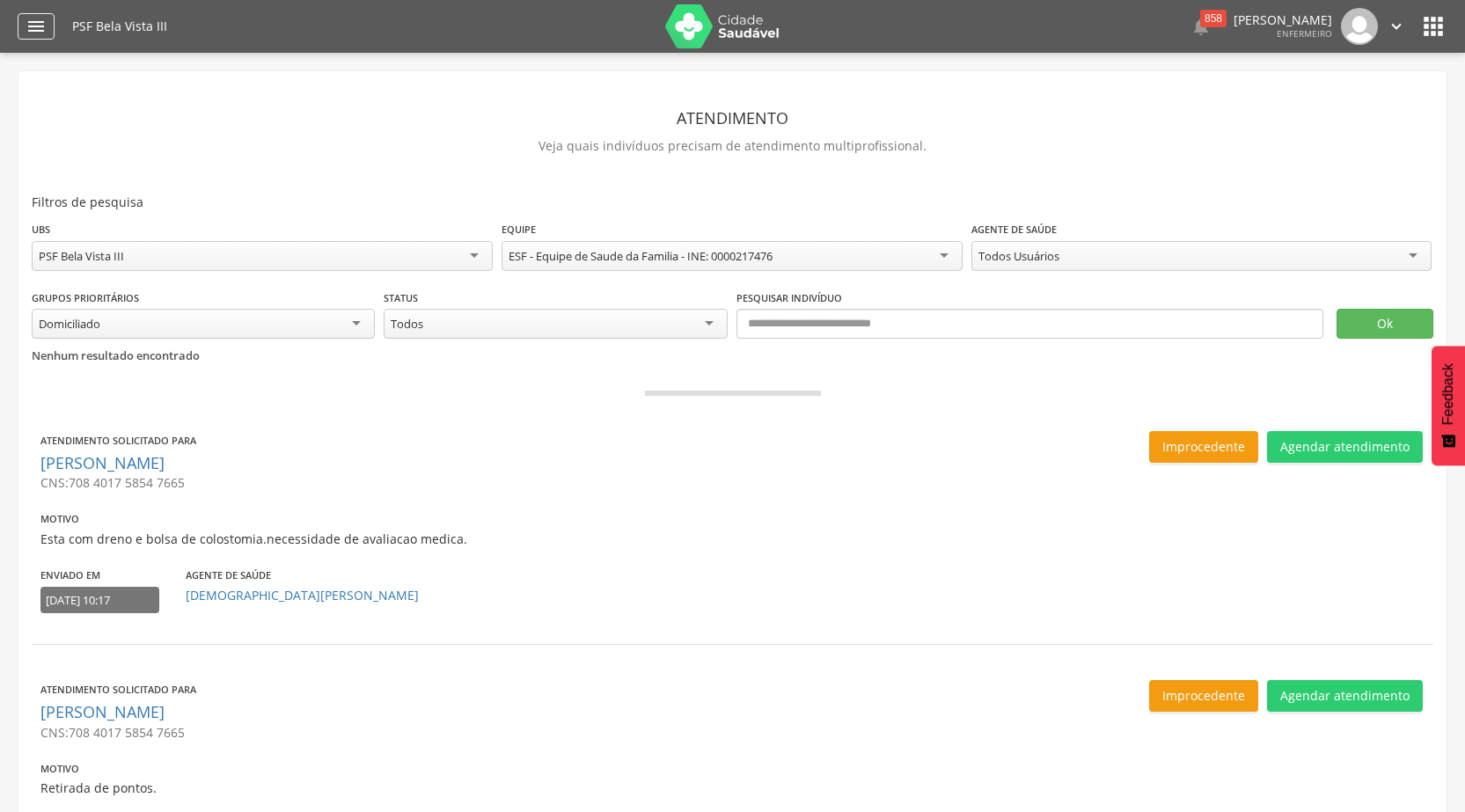
click at [31, 27] on icon "" at bounding box center [37, 27] width 21 height 21
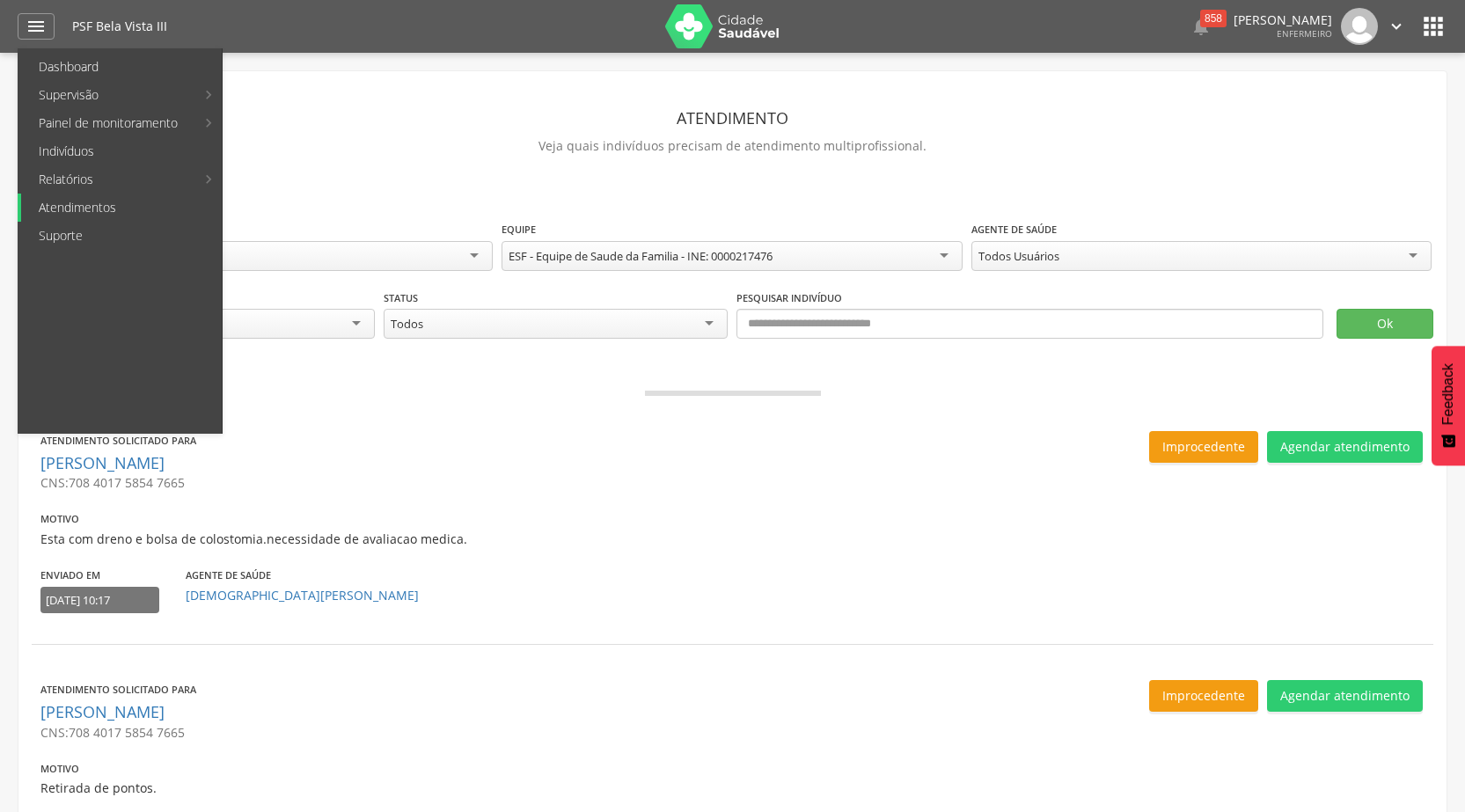
click at [140, 209] on link "Atendimentos" at bounding box center [121, 207] width 200 height 28
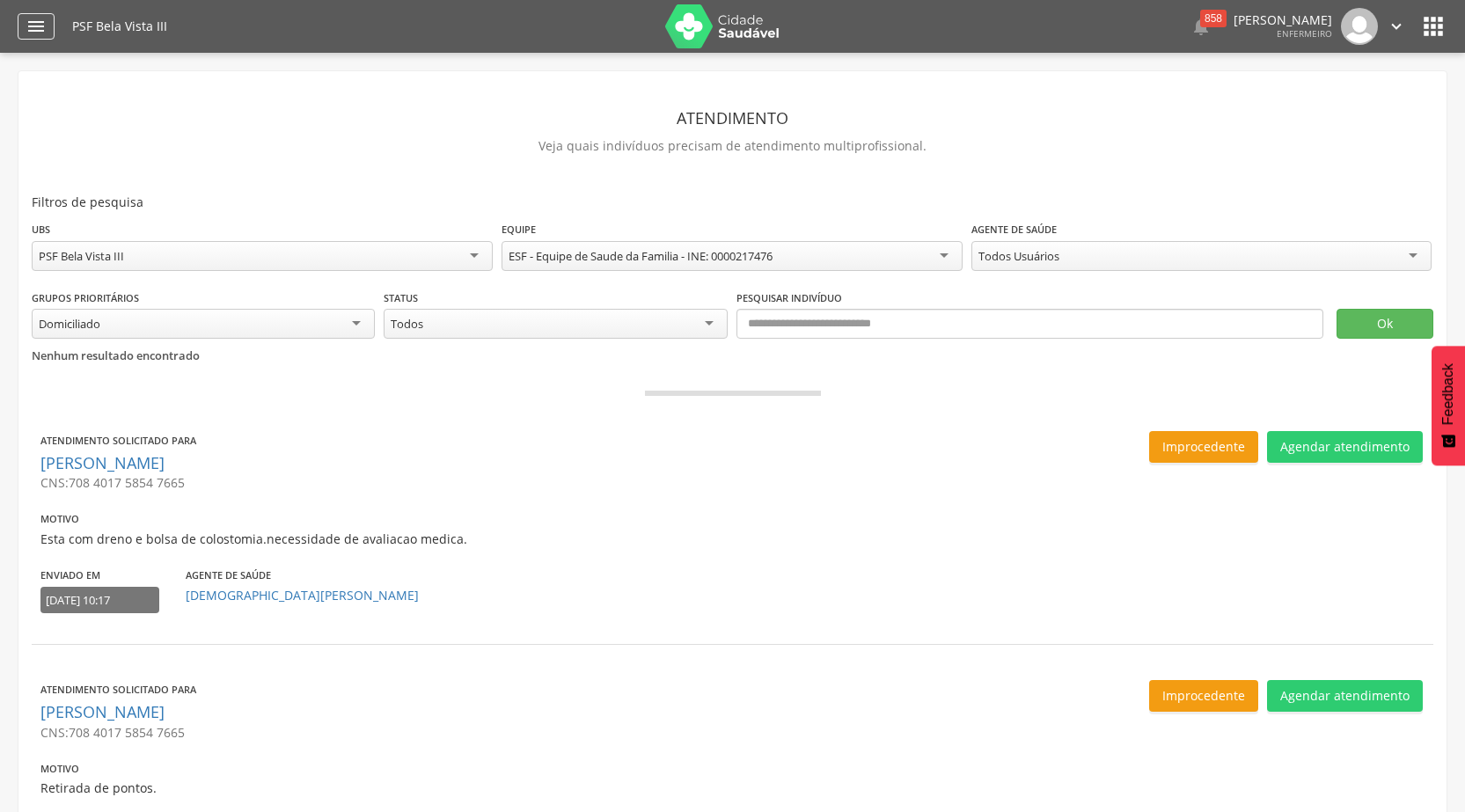
click at [43, 26] on icon "" at bounding box center [37, 27] width 21 height 21
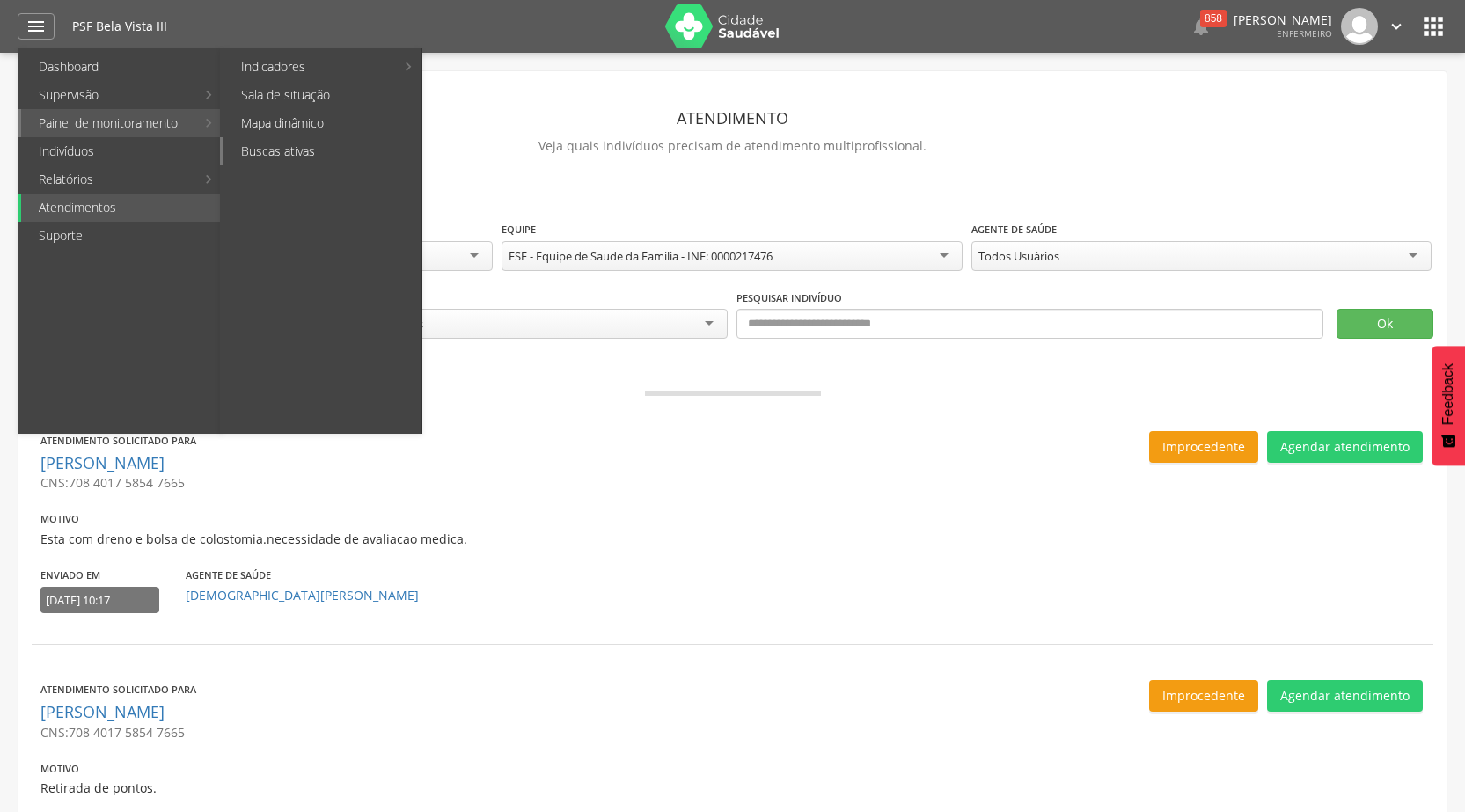
click at [333, 142] on link "Buscas ativas" at bounding box center [322, 151] width 198 height 28
type input "**********"
